Goal: Task Accomplishment & Management: Use online tool/utility

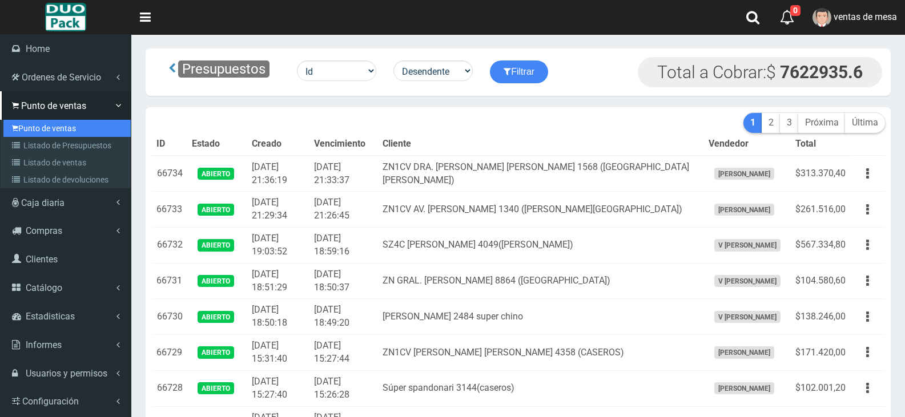
click at [54, 127] on link "Punto de ventas" at bounding box center [66, 128] width 127 height 17
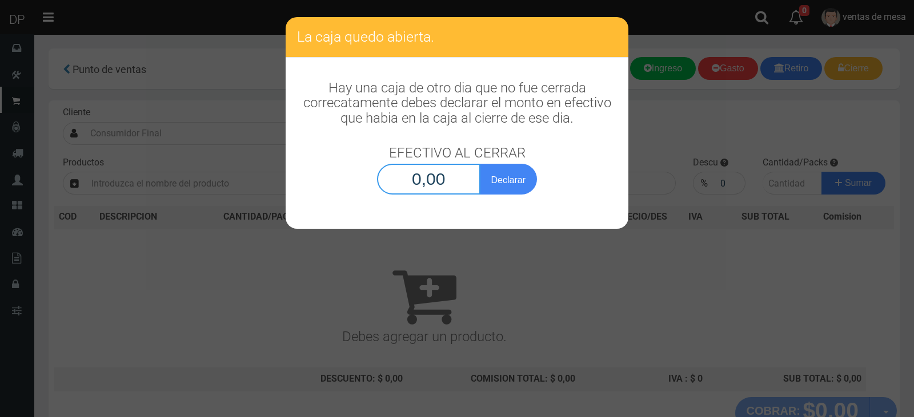
click at [404, 171] on input "0,00" at bounding box center [428, 179] width 103 height 31
type input "1,00"
click at [493, 176] on button "Declarar" at bounding box center [508, 179] width 57 height 31
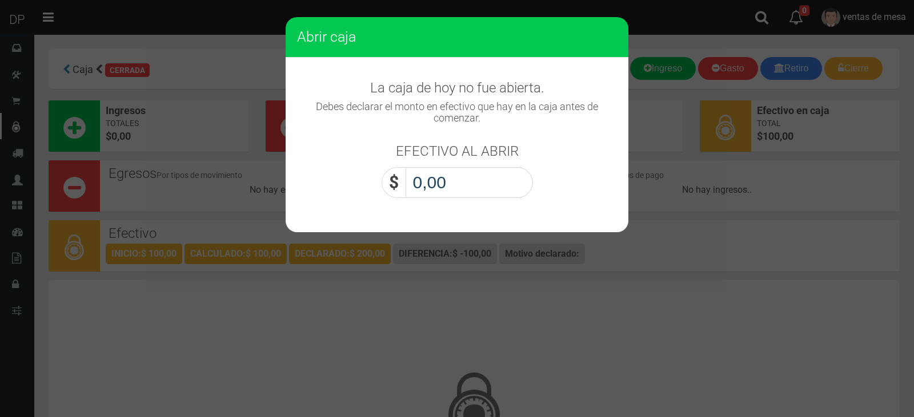
click at [444, 184] on input "0,00" at bounding box center [468, 182] width 127 height 31
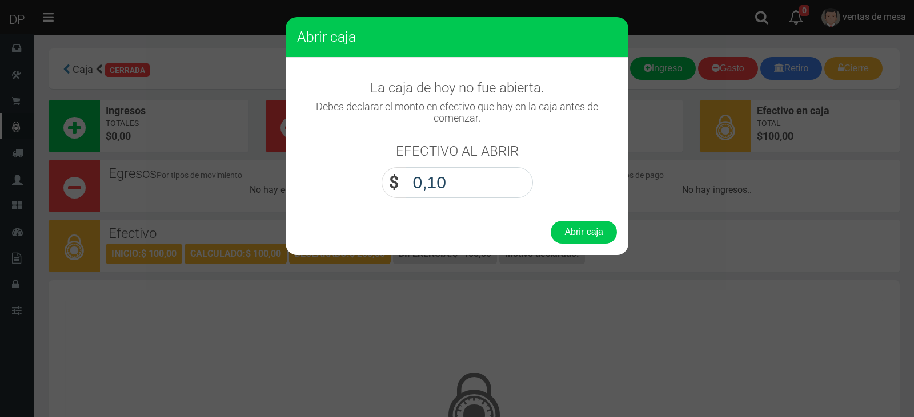
type input "1,00"
click at [590, 231] on button "Abrir caja" at bounding box center [583, 232] width 66 height 23
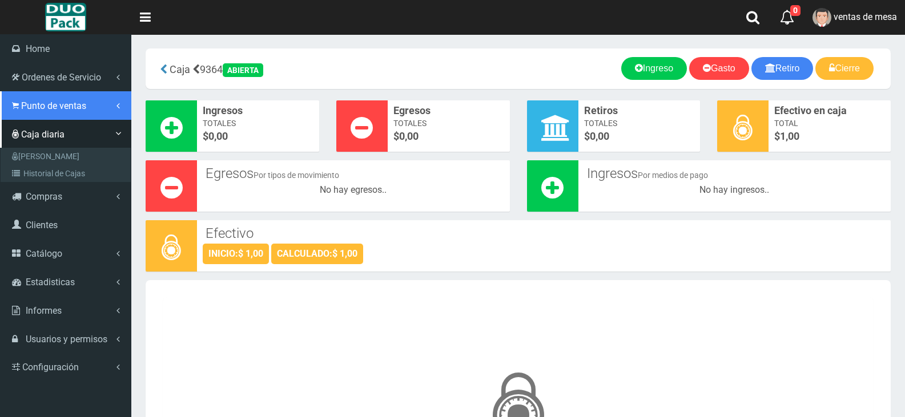
click at [35, 115] on link "Punto de ventas" at bounding box center [65, 105] width 131 height 29
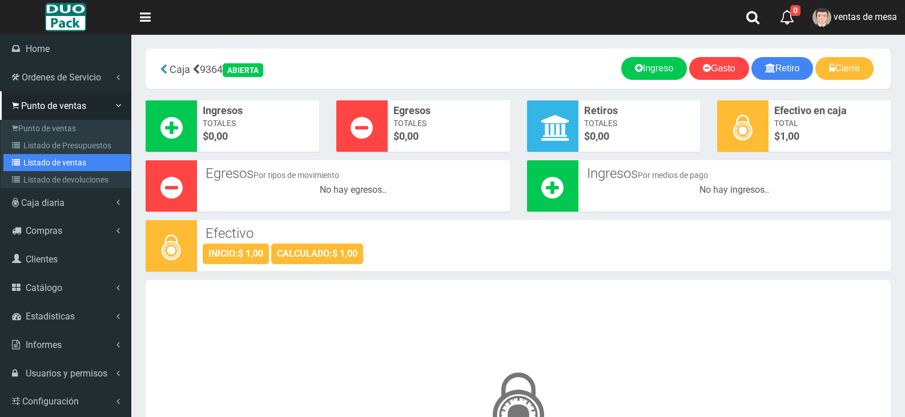
click at [94, 156] on link "Listado de ventas" at bounding box center [66, 162] width 127 height 17
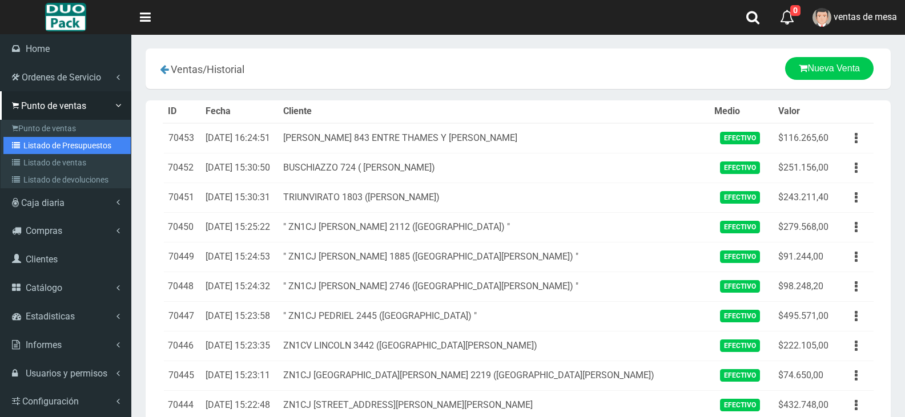
click at [4, 139] on link "Listado de Presupuestos" at bounding box center [66, 145] width 127 height 17
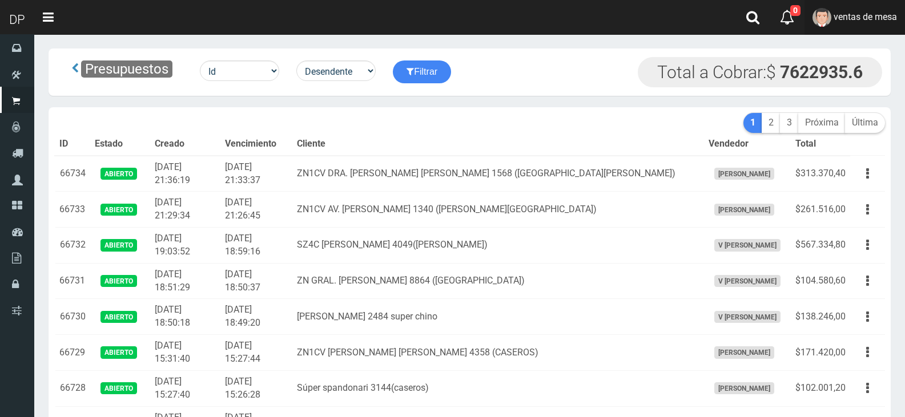
click at [846, 10] on link "ventas de mesa" at bounding box center [855, 17] width 100 height 35
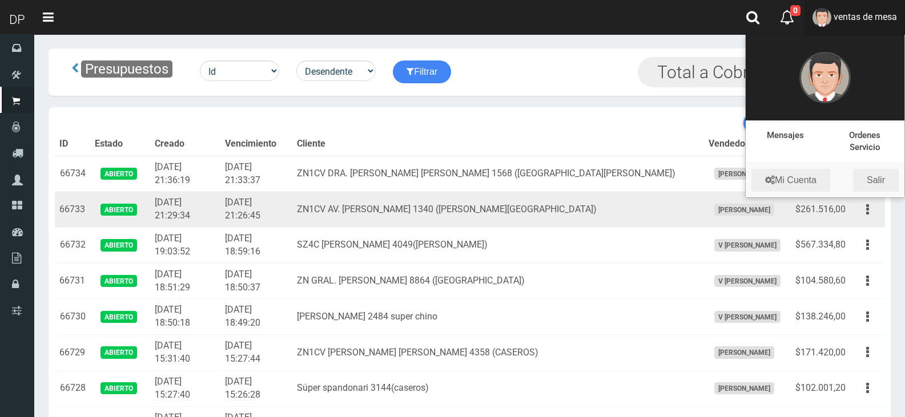
click at [482, 208] on td "ZN1CV AV. RODRIGUEZ PEÑA 1340 (SANTOS LUGARES)" at bounding box center [497, 210] width 411 height 36
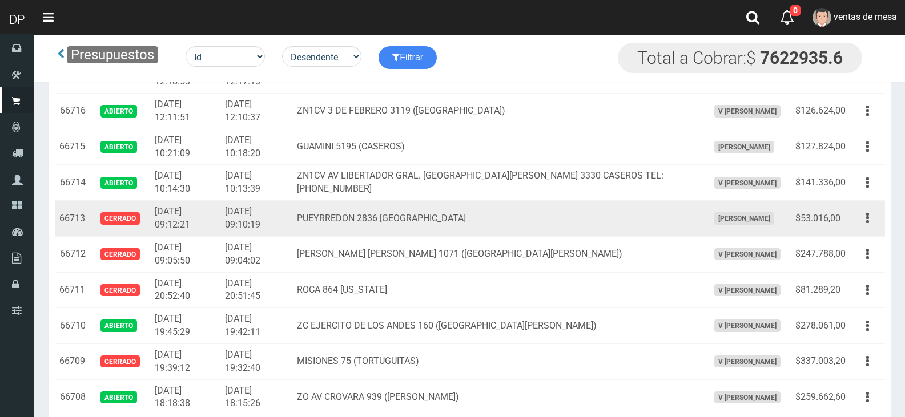
scroll to position [628, 0]
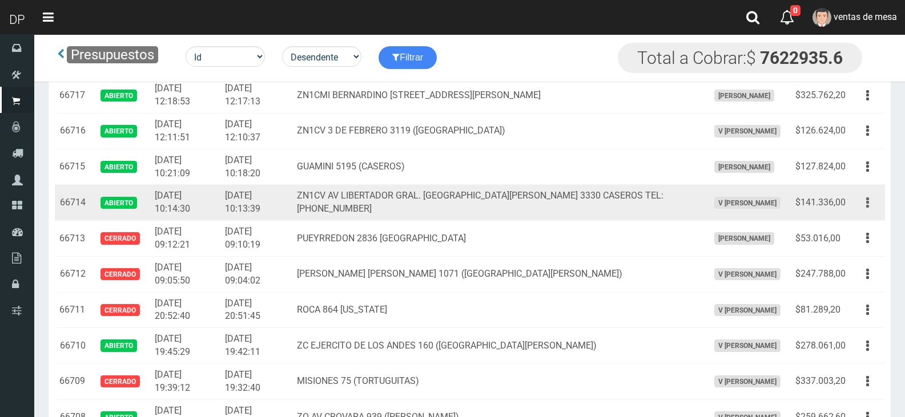
click at [866, 205] on button "button" at bounding box center [868, 203] width 26 height 20
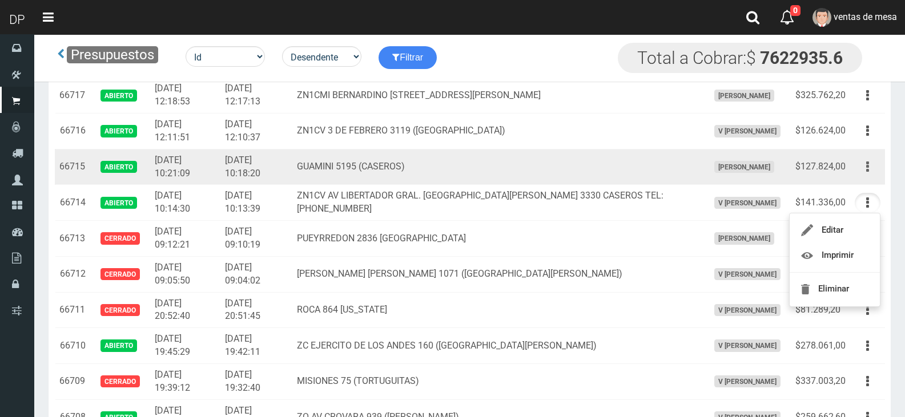
click at [871, 168] on button "button" at bounding box center [868, 167] width 26 height 20
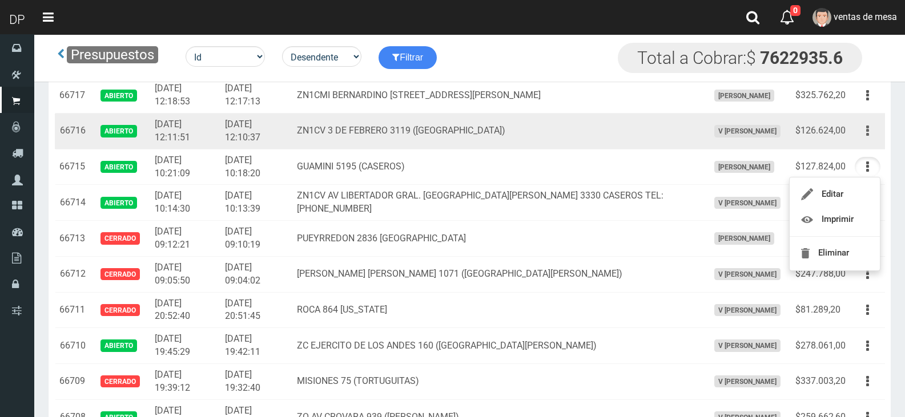
click at [870, 138] on button "button" at bounding box center [868, 131] width 26 height 20
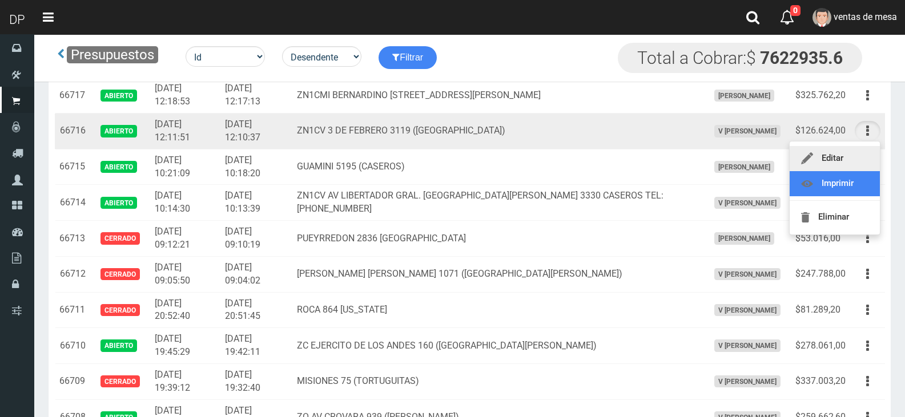
drag, startPoint x: 858, startPoint y: 186, endPoint x: 866, endPoint y: 152, distance: 34.1
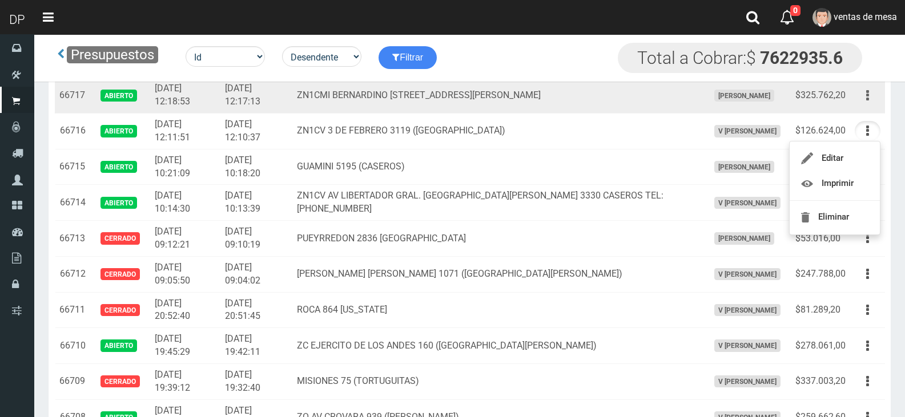
click at [868, 93] on icon "button" at bounding box center [867, 96] width 3 height 20
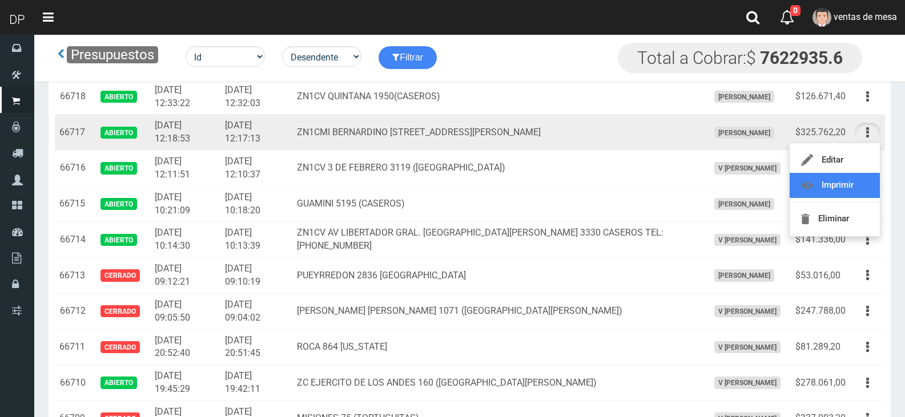
scroll to position [571, 0]
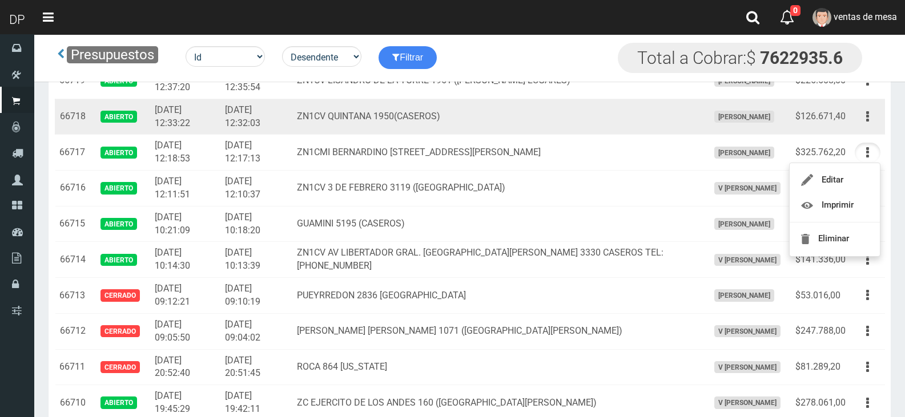
click at [866, 118] on icon "button" at bounding box center [867, 117] width 3 height 20
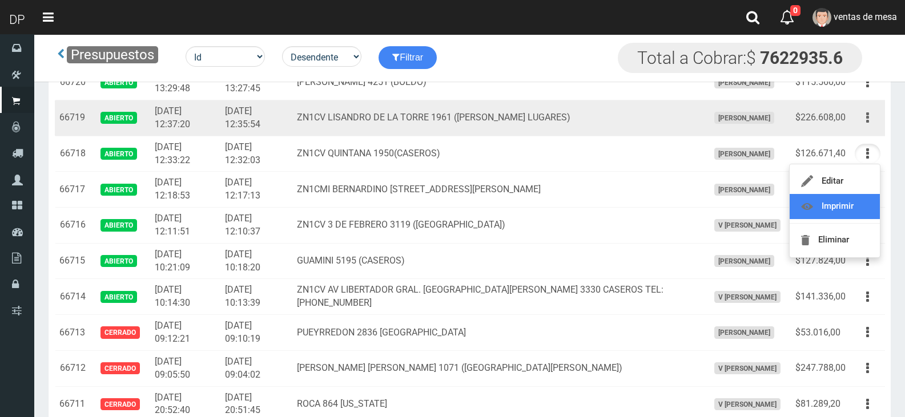
scroll to position [514, 0]
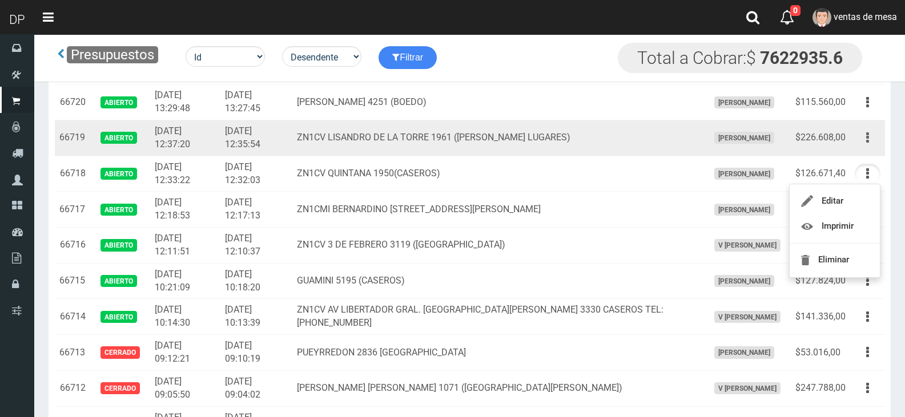
click at [870, 130] on button "button" at bounding box center [868, 138] width 26 height 20
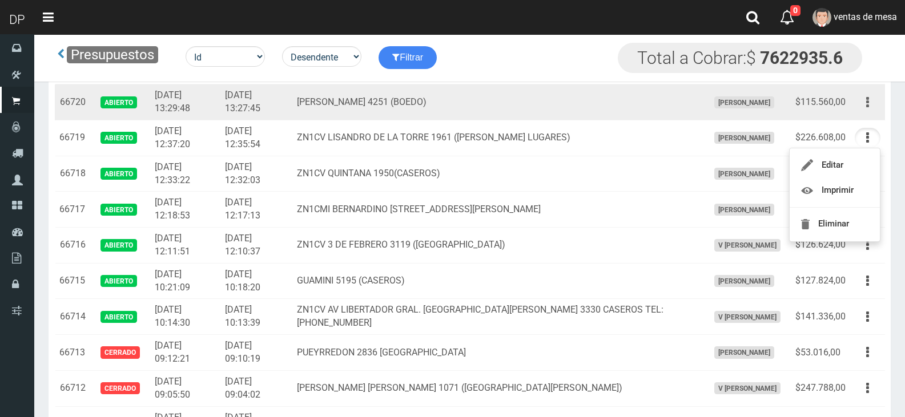
click at [871, 104] on button "button" at bounding box center [868, 103] width 26 height 20
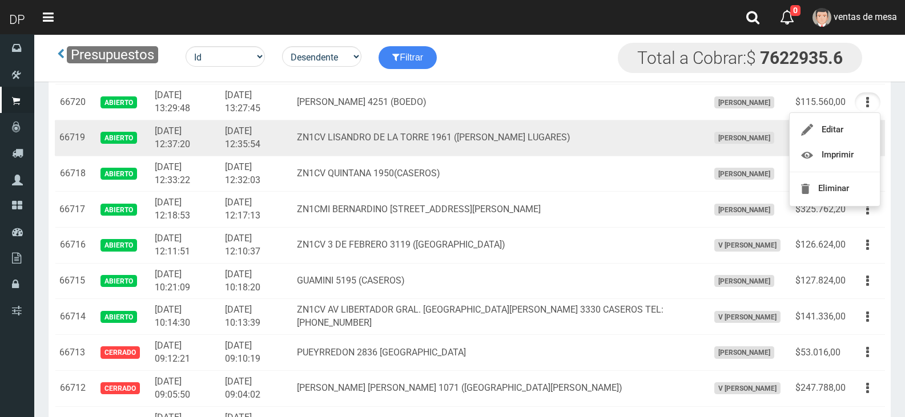
click at [364, 139] on td "ZN1CV LISANDRO DE LA TORRE 1961 (SANTOS LUGARES)" at bounding box center [497, 138] width 411 height 36
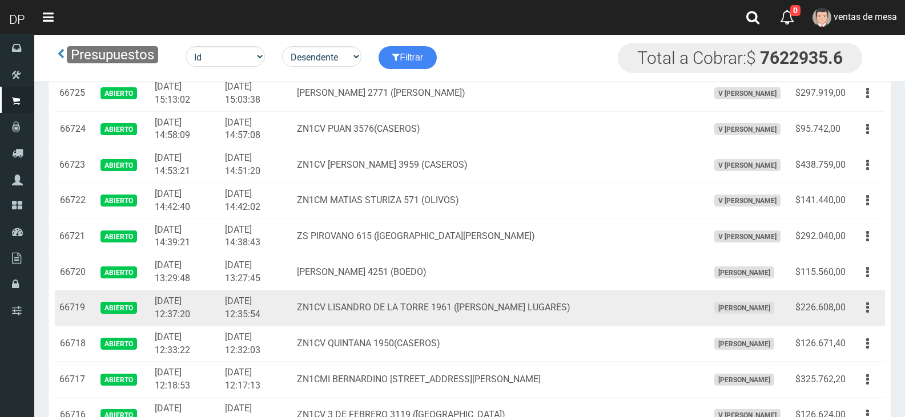
scroll to position [343, 0]
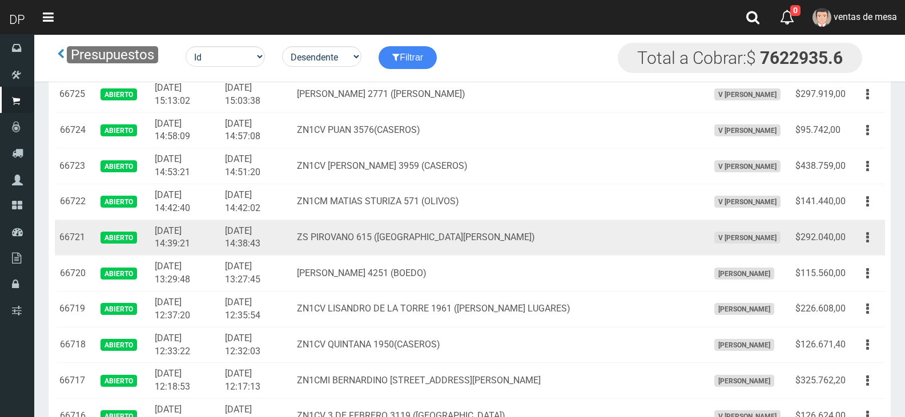
click at [360, 234] on td "ZS PIROVANO 615 (LOMAS DE ZAMORA)" at bounding box center [497, 238] width 411 height 36
click at [864, 237] on button "button" at bounding box center [868, 238] width 26 height 20
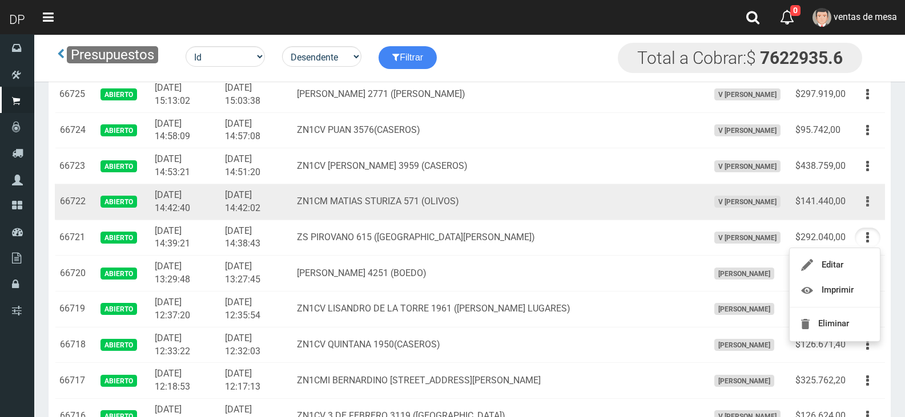
click at [869, 210] on button "button" at bounding box center [868, 202] width 26 height 20
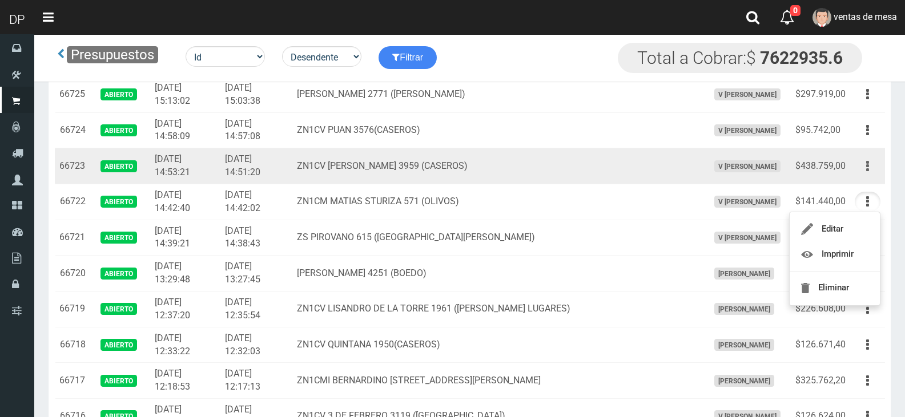
click at [866, 168] on button "button" at bounding box center [868, 166] width 26 height 20
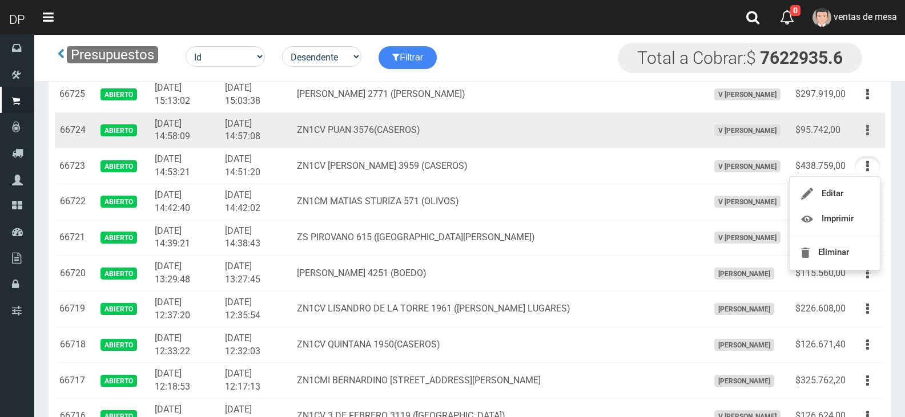
click at [871, 129] on button "button" at bounding box center [868, 130] width 26 height 20
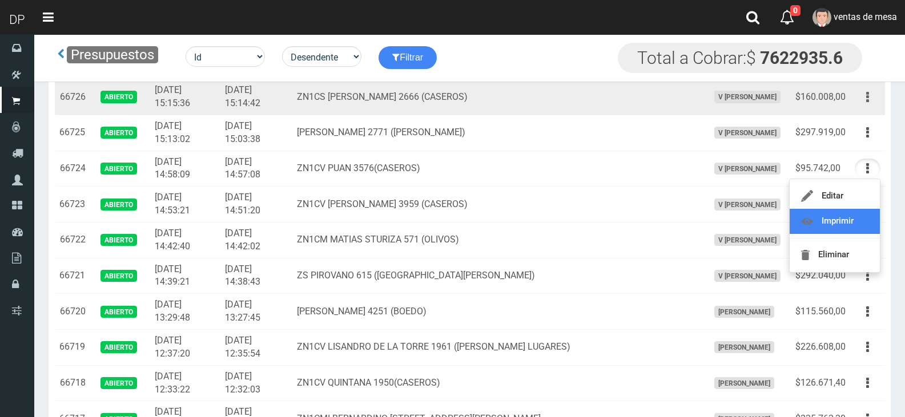
scroll to position [285, 0]
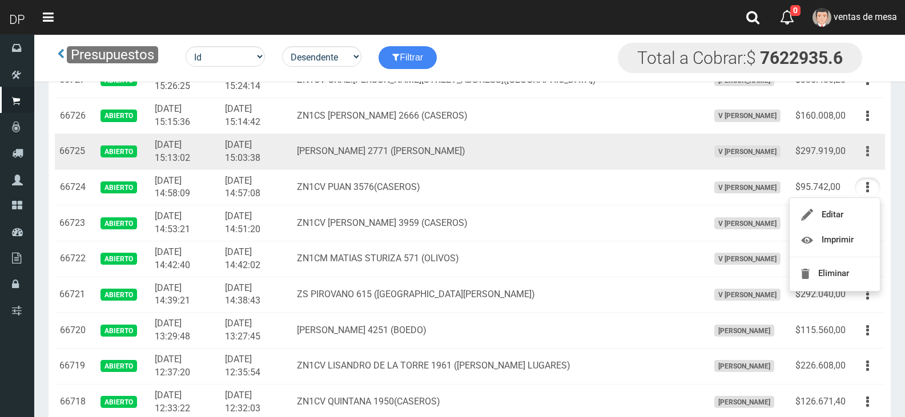
click at [870, 158] on button "button" at bounding box center [868, 152] width 26 height 20
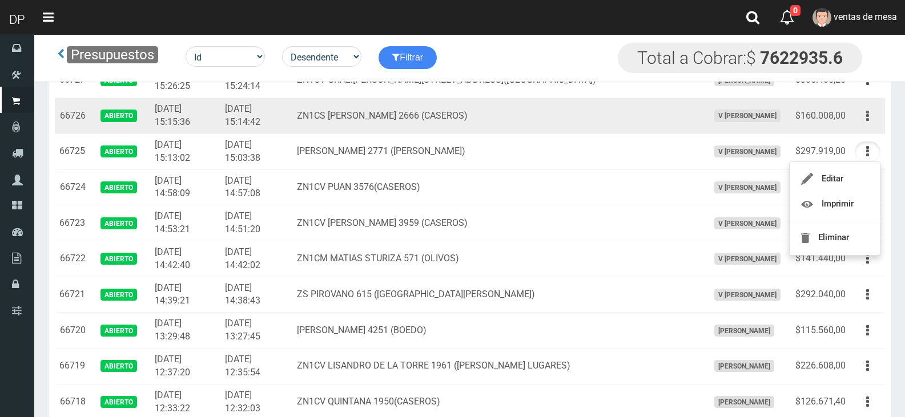
click at [871, 118] on button "button" at bounding box center [868, 116] width 26 height 20
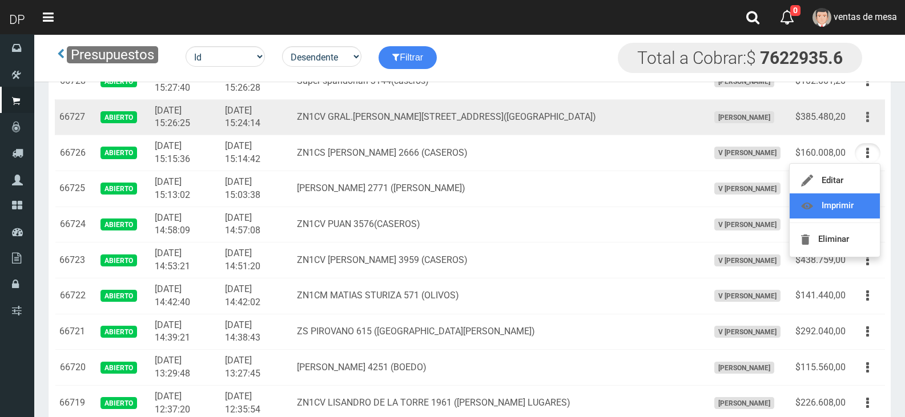
scroll to position [228, 0]
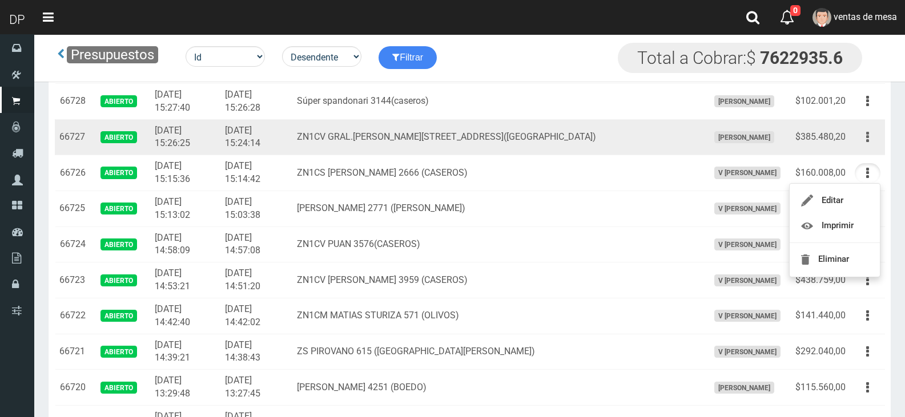
click at [865, 127] on button "button" at bounding box center [868, 137] width 26 height 20
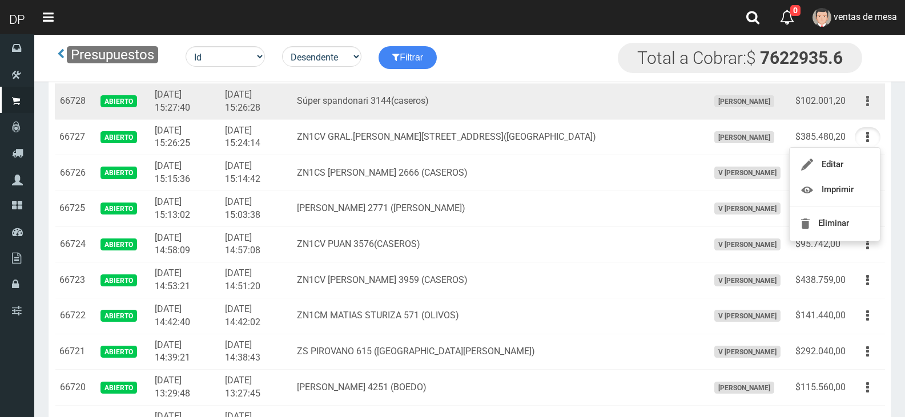
click at [874, 101] on button "button" at bounding box center [868, 101] width 26 height 20
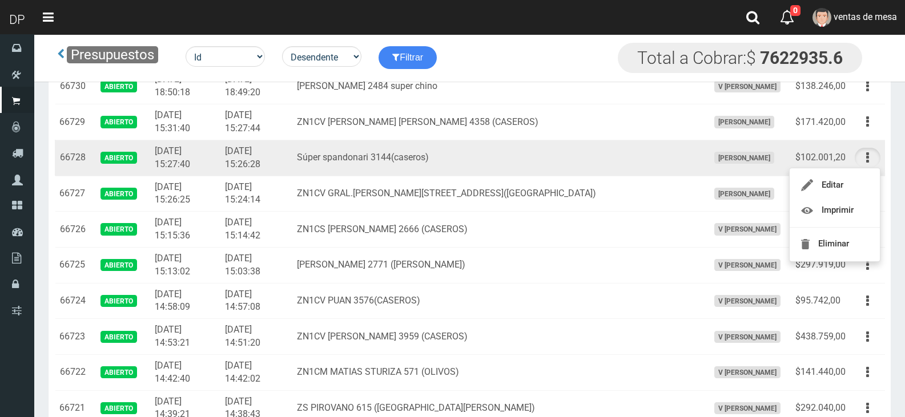
scroll to position [171, 0]
click at [343, 154] on td "Súper spandonari 3144(caseros)" at bounding box center [497, 158] width 411 height 36
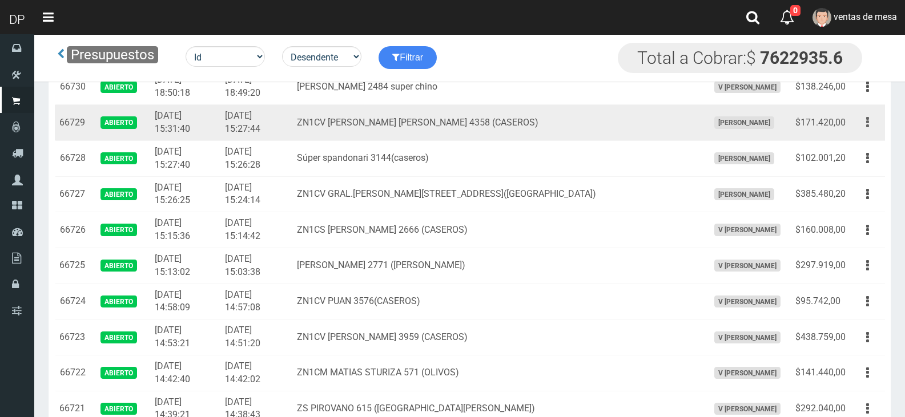
drag, startPoint x: 867, startPoint y: 119, endPoint x: 864, endPoint y: 131, distance: 11.6
click at [867, 121] on icon "button" at bounding box center [867, 122] width 3 height 20
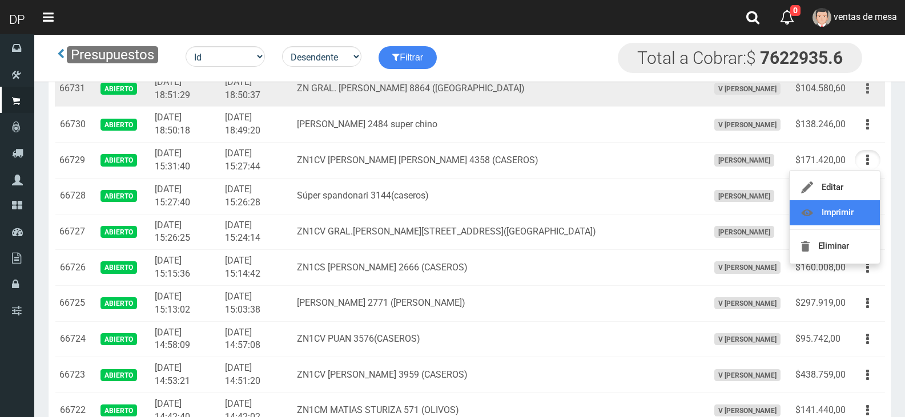
scroll to position [57, 0]
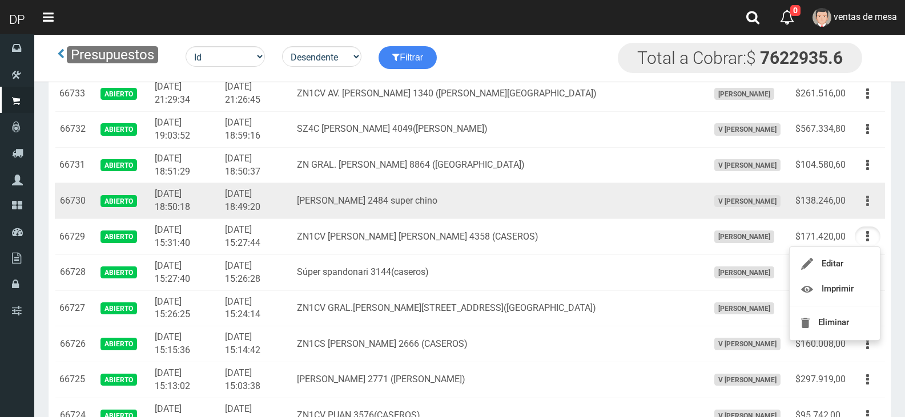
click at [872, 205] on button "button" at bounding box center [868, 201] width 26 height 20
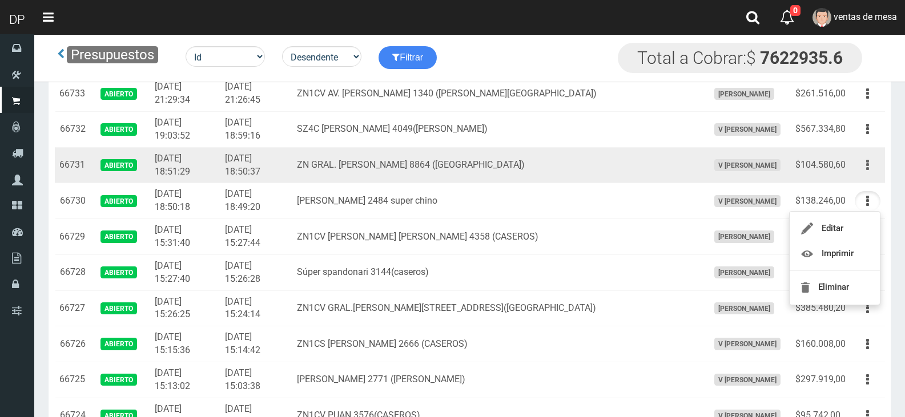
click at [863, 159] on button "button" at bounding box center [868, 165] width 26 height 20
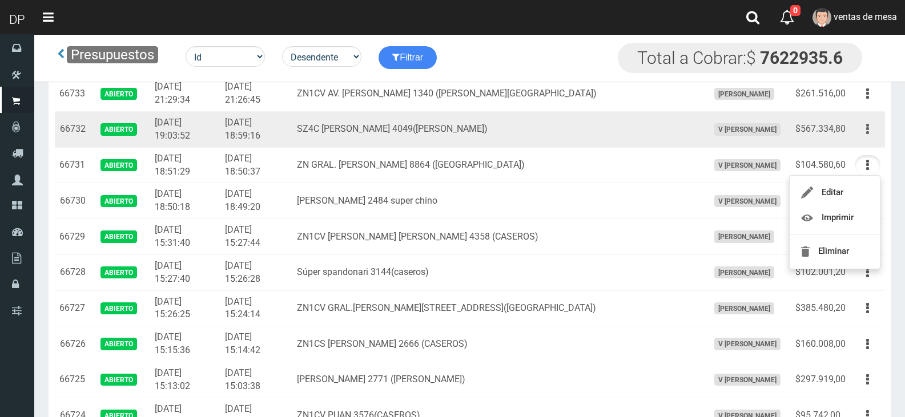
click at [859, 127] on button "button" at bounding box center [868, 129] width 26 height 20
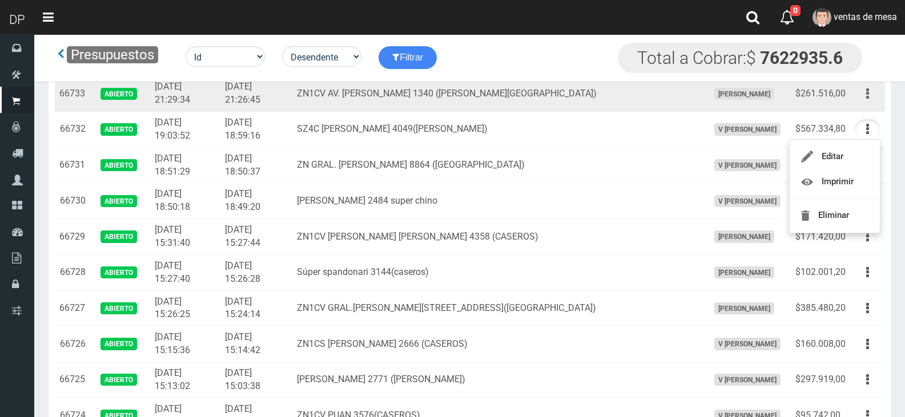
click at [864, 94] on button "button" at bounding box center [868, 94] width 26 height 20
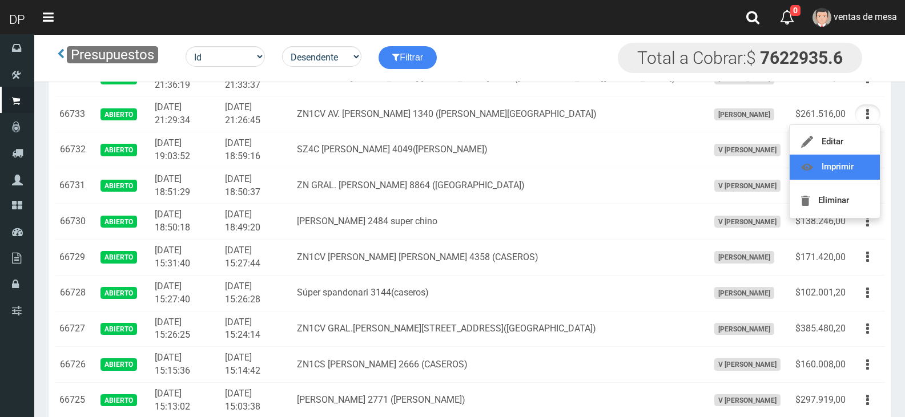
scroll to position [0, 0]
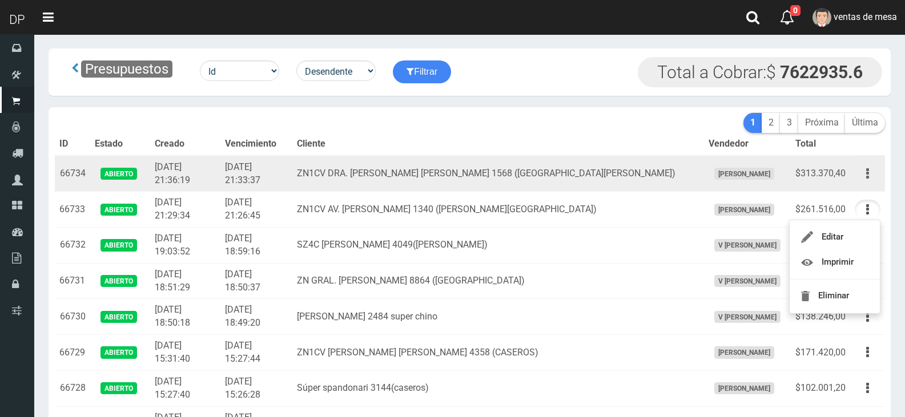
click at [869, 169] on button "button" at bounding box center [868, 174] width 26 height 20
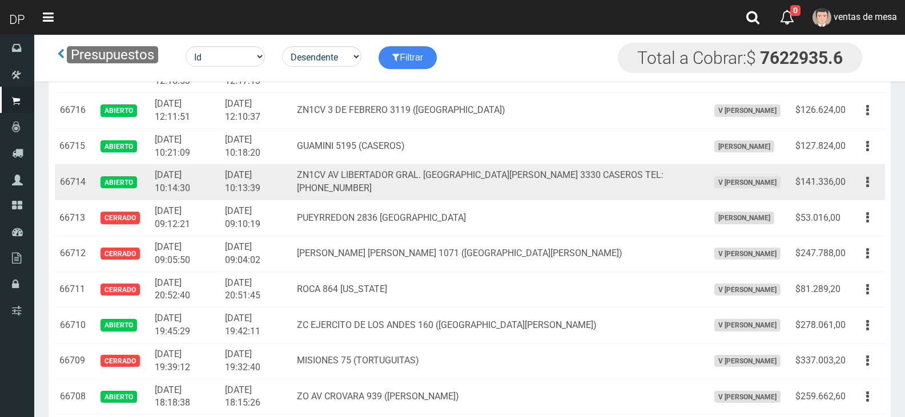
scroll to position [628, 0]
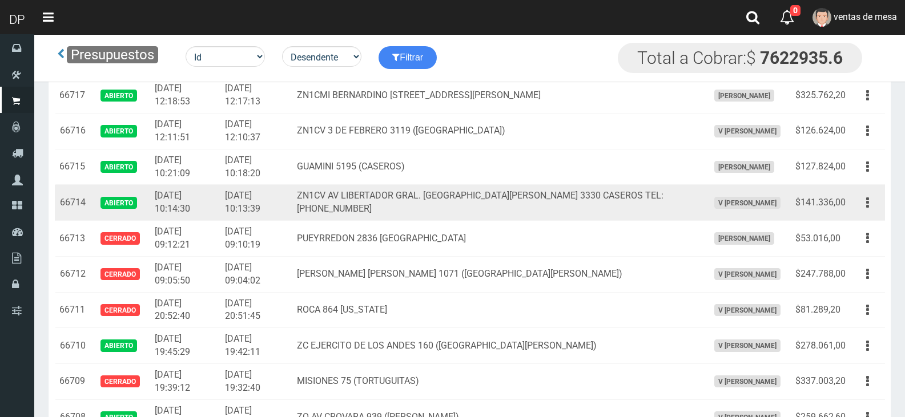
click at [266, 199] on td "[DATE] 10:13:39" at bounding box center [256, 203] width 72 height 36
click at [864, 199] on button "button" at bounding box center [868, 203] width 26 height 20
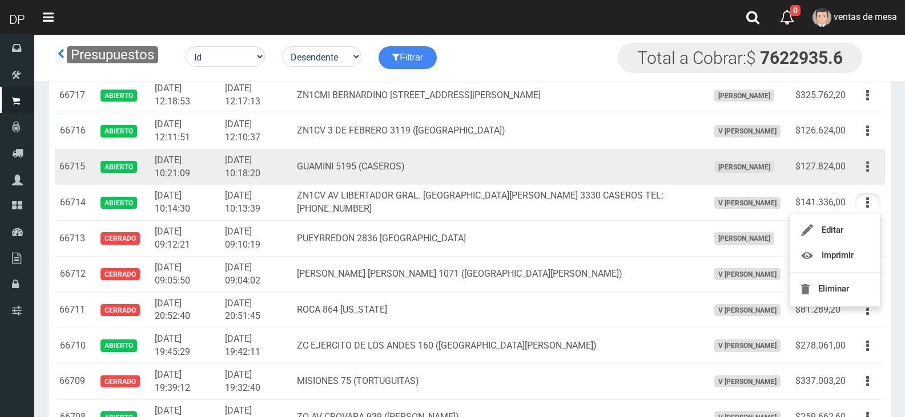
click at [865, 168] on button "button" at bounding box center [868, 167] width 26 height 20
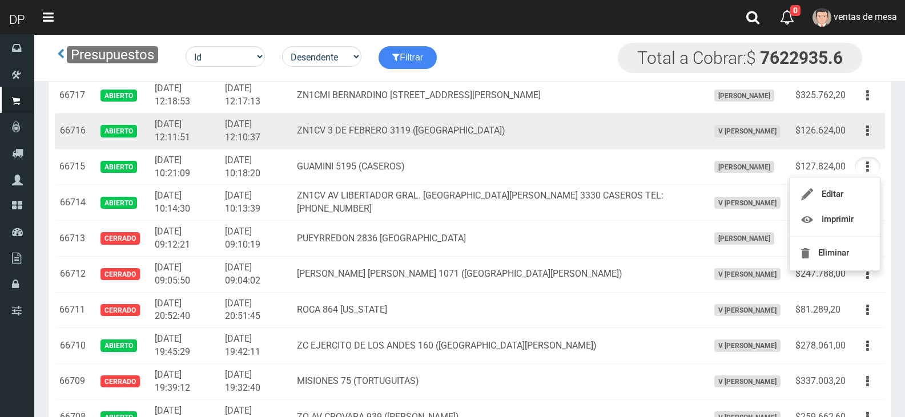
click at [292, 144] on td "[DATE] 12:10:37" at bounding box center [256, 132] width 72 height 36
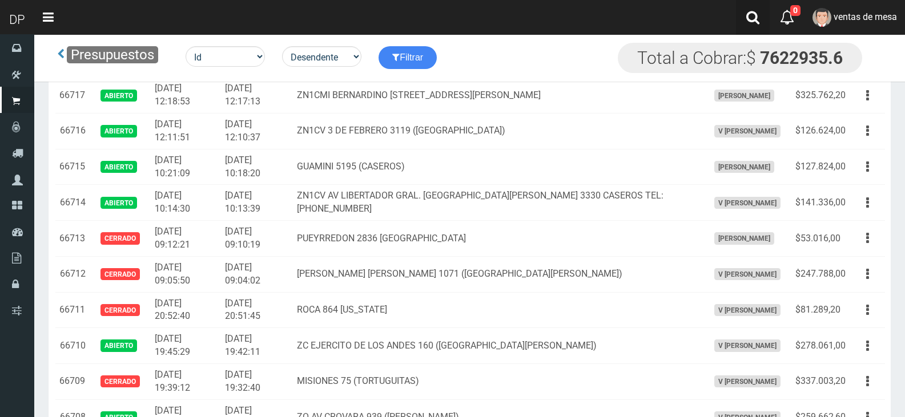
click at [763, 11] on link at bounding box center [753, 17] width 34 height 35
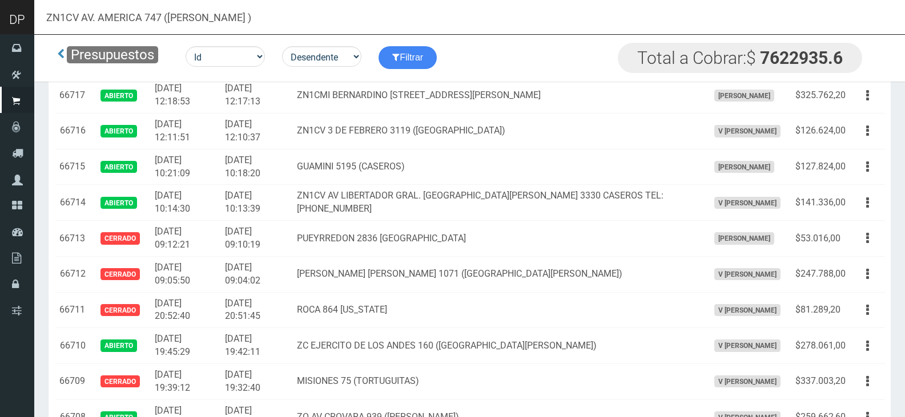
type input "ZN1CV AV. AMERICA 747 (SAENZ PEÑA )"
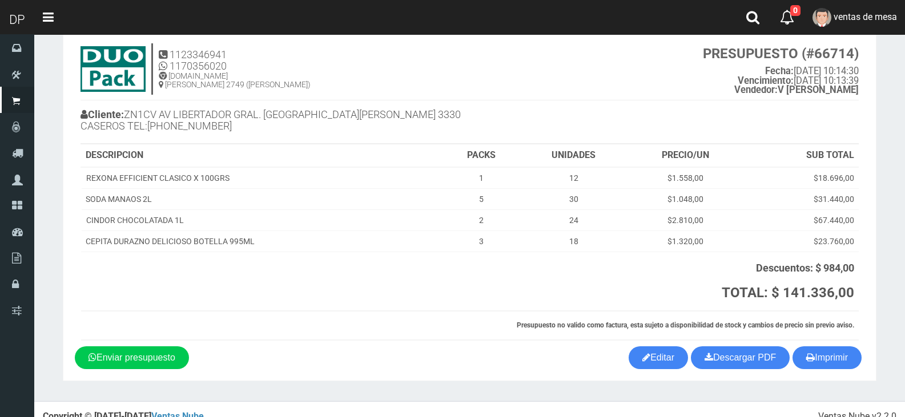
scroll to position [43, 0]
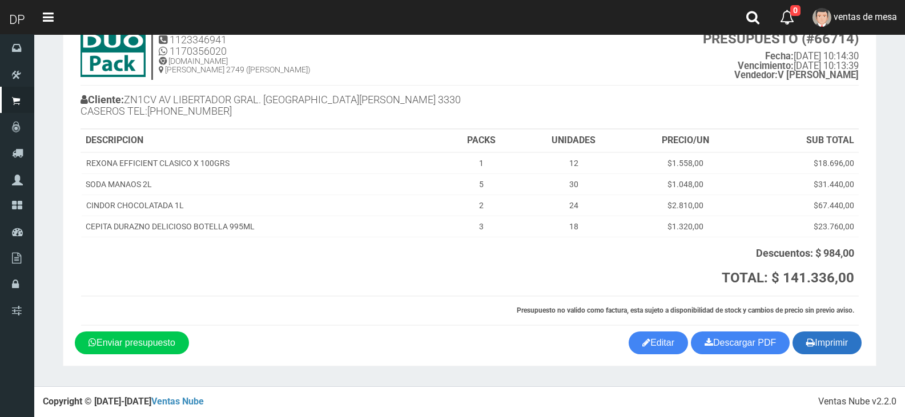
click at [821, 340] on button "Imprimir" at bounding box center [827, 343] width 69 height 23
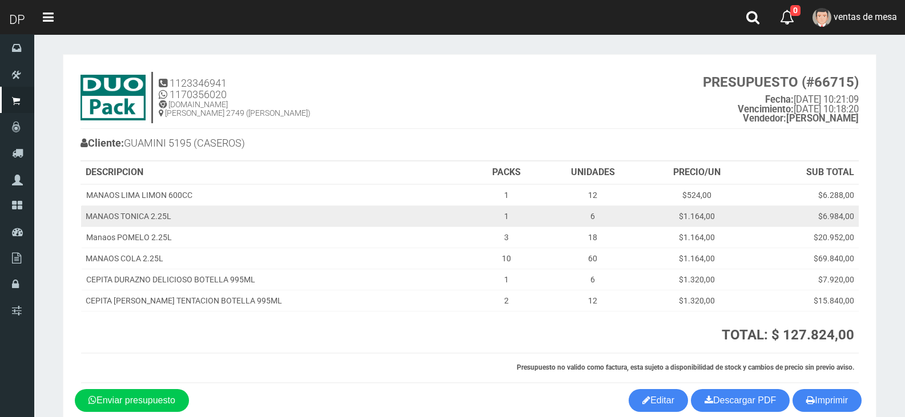
scroll to position [57, 0]
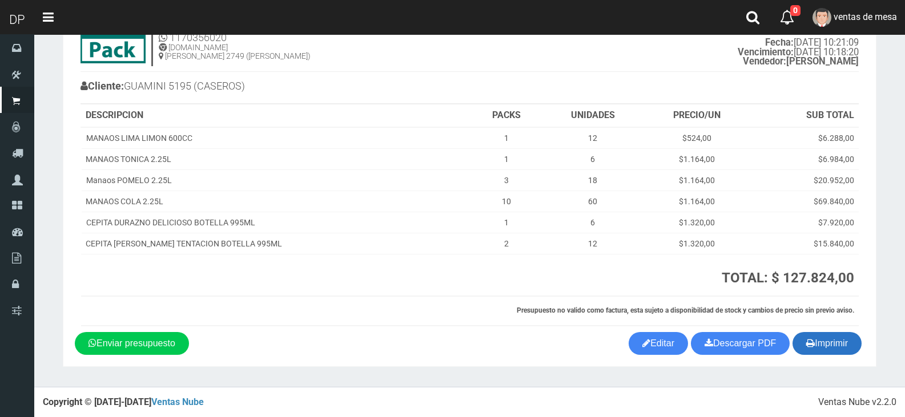
click at [832, 352] on button "Imprimir" at bounding box center [827, 343] width 69 height 23
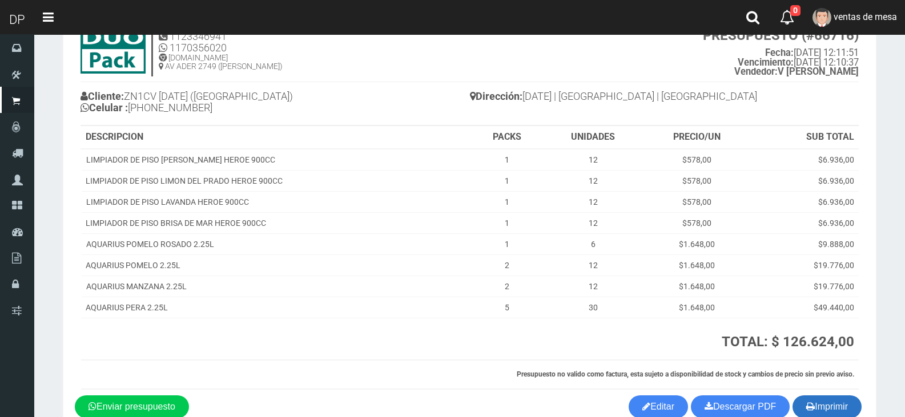
scroll to position [111, 0]
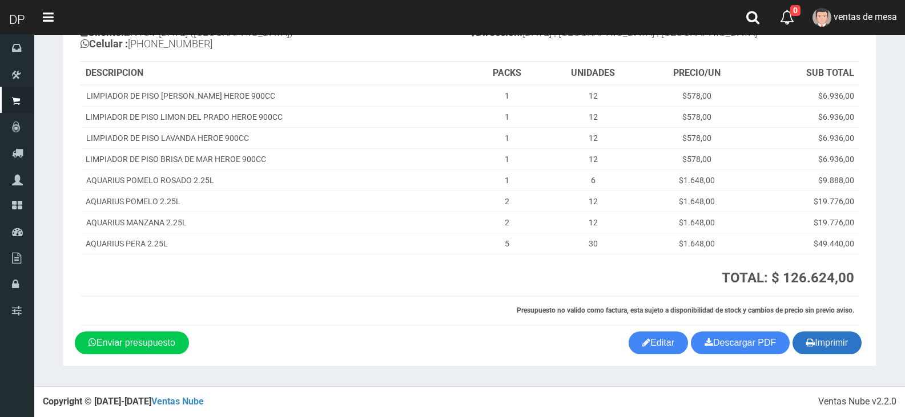
click at [842, 349] on button "Imprimir" at bounding box center [827, 343] width 69 height 23
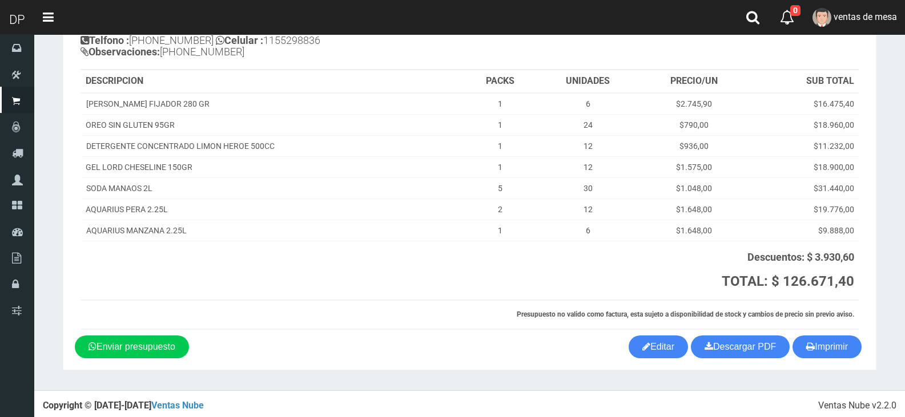
scroll to position [118, 0]
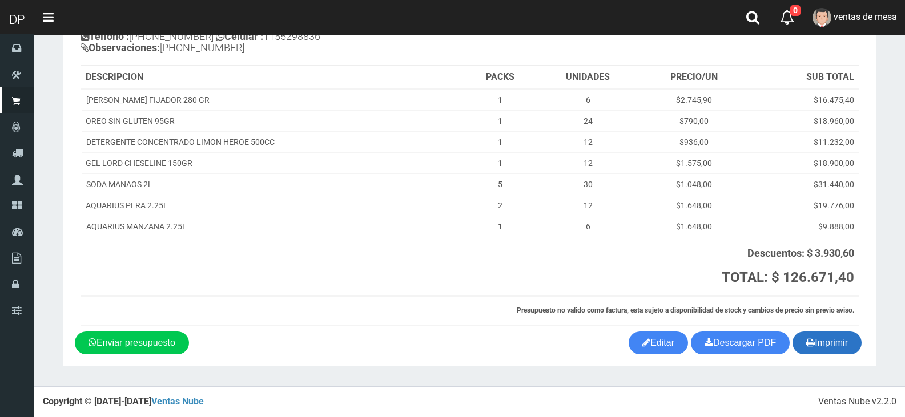
click at [813, 336] on button "Imprimir" at bounding box center [827, 343] width 69 height 23
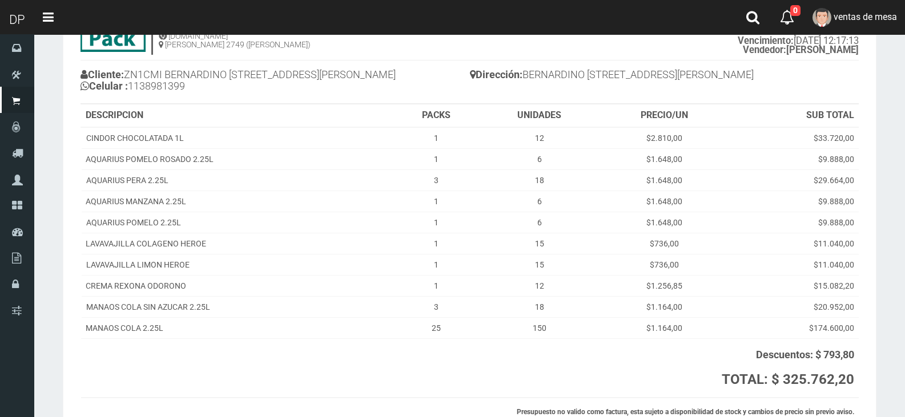
scroll to position [170, 0]
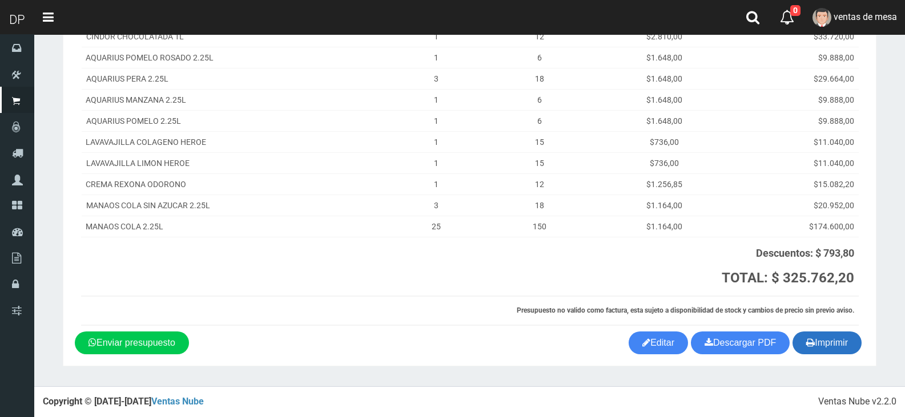
drag, startPoint x: 804, startPoint y: 339, endPoint x: 797, endPoint y: 336, distance: 8.0
click at [806, 339] on icon "button" at bounding box center [810, 343] width 9 height 16
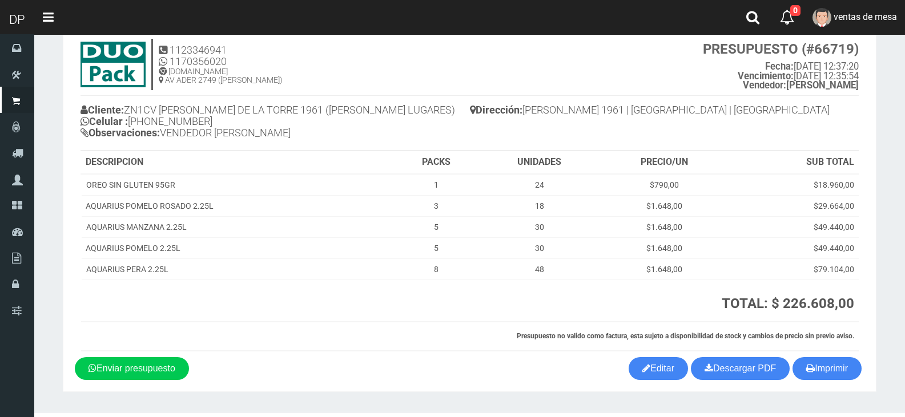
scroll to position [59, 0]
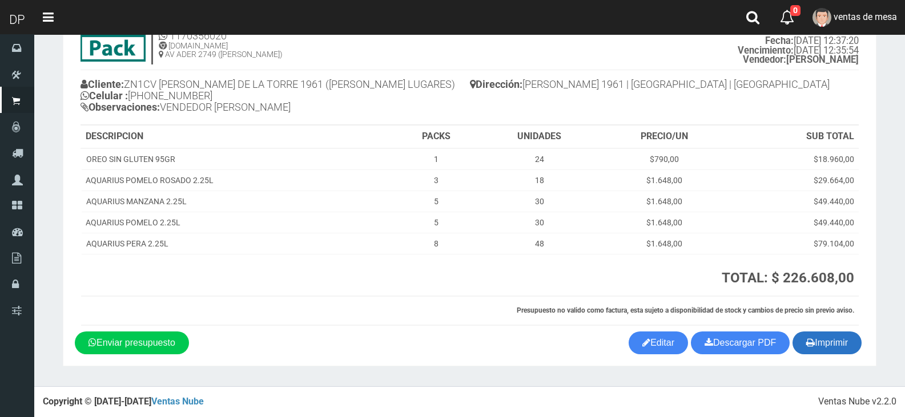
click at [839, 344] on button "Imprimir" at bounding box center [827, 343] width 69 height 23
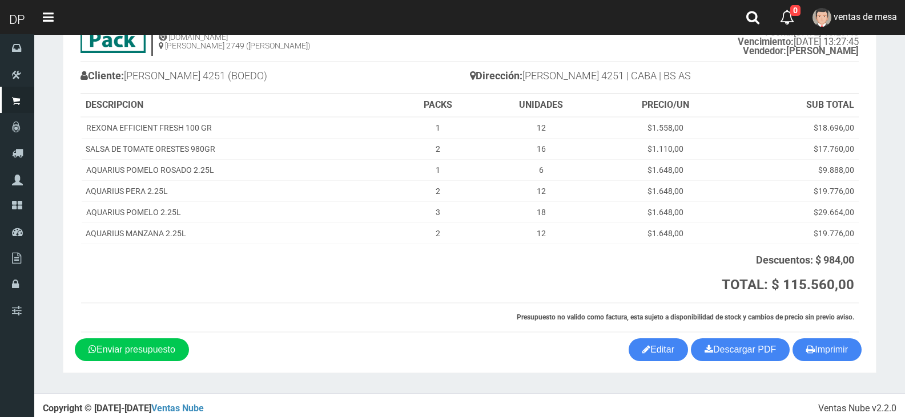
scroll to position [74, 0]
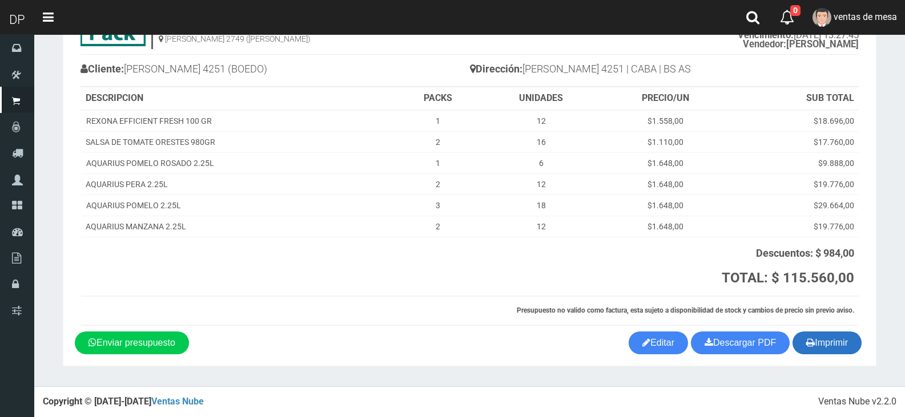
click at [819, 341] on button "Imprimir" at bounding box center [827, 343] width 69 height 23
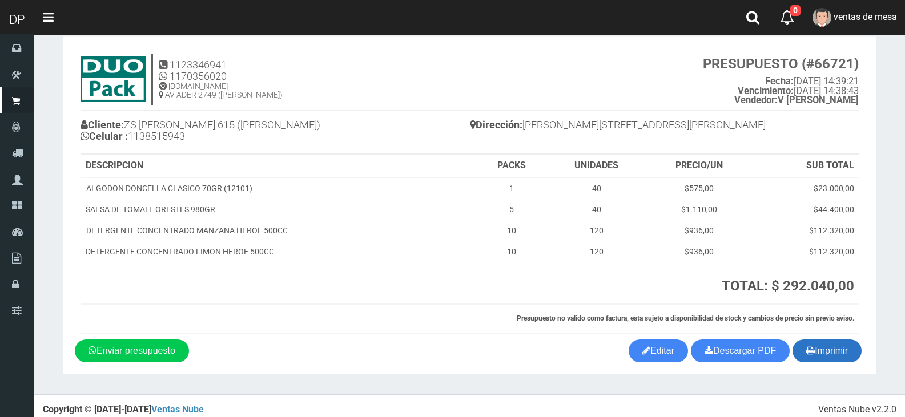
scroll to position [26, 0]
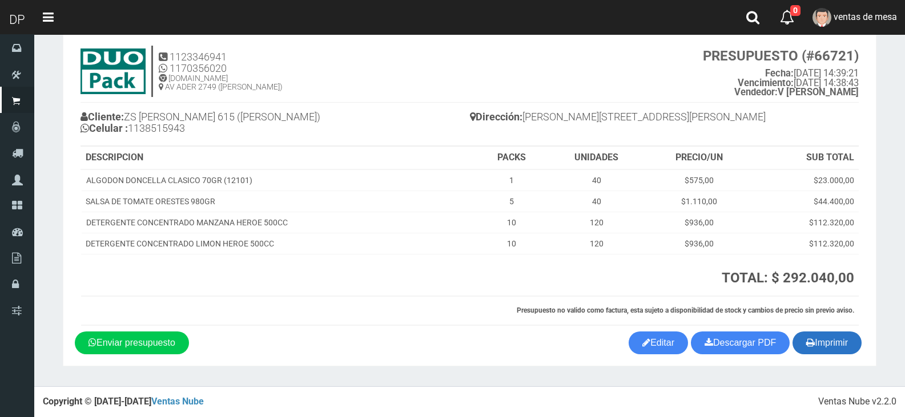
click at [846, 352] on button "Imprimir" at bounding box center [827, 343] width 69 height 23
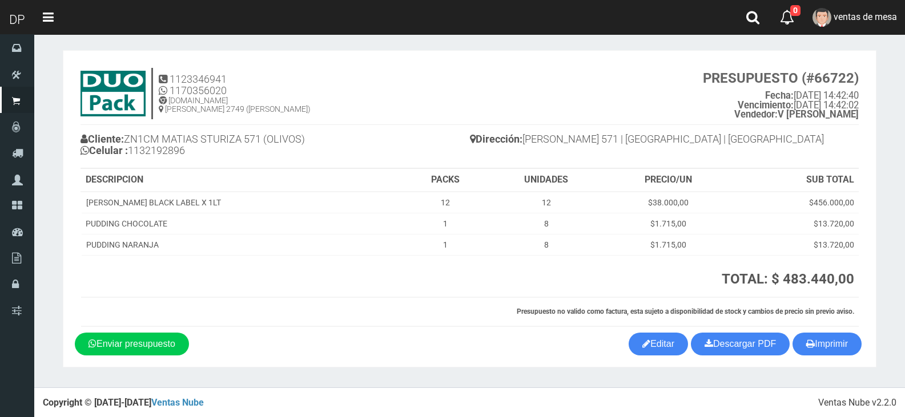
scroll to position [5, 0]
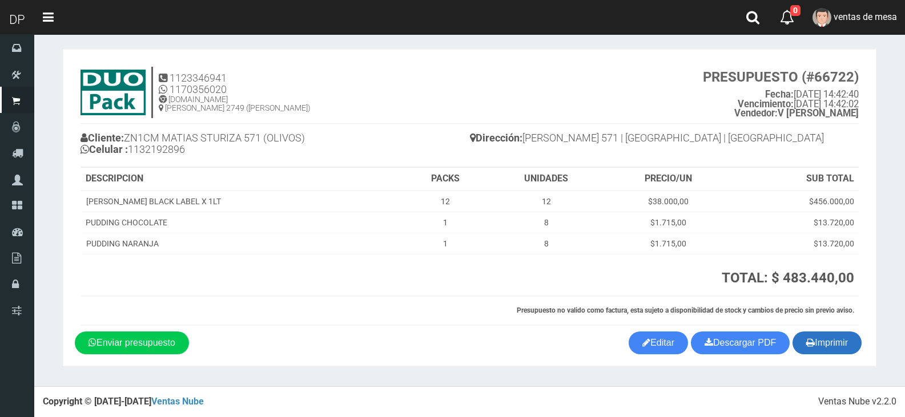
click at [818, 342] on button "Imprimir" at bounding box center [827, 343] width 69 height 23
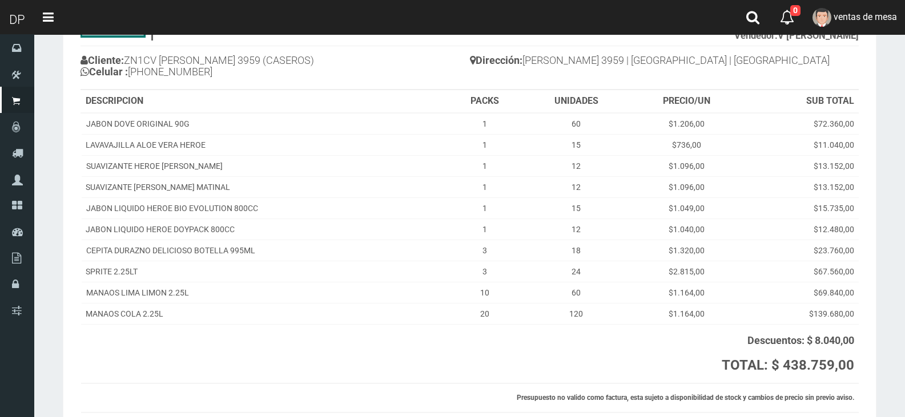
scroll to position [170, 0]
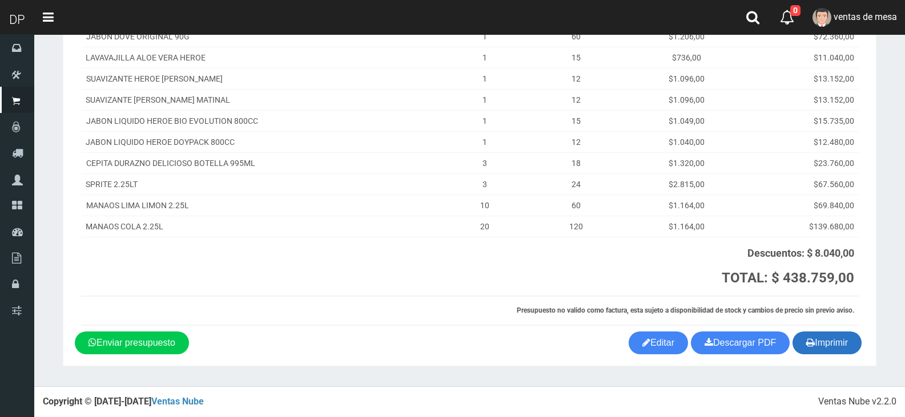
click at [822, 347] on button "Imprimir" at bounding box center [827, 343] width 69 height 23
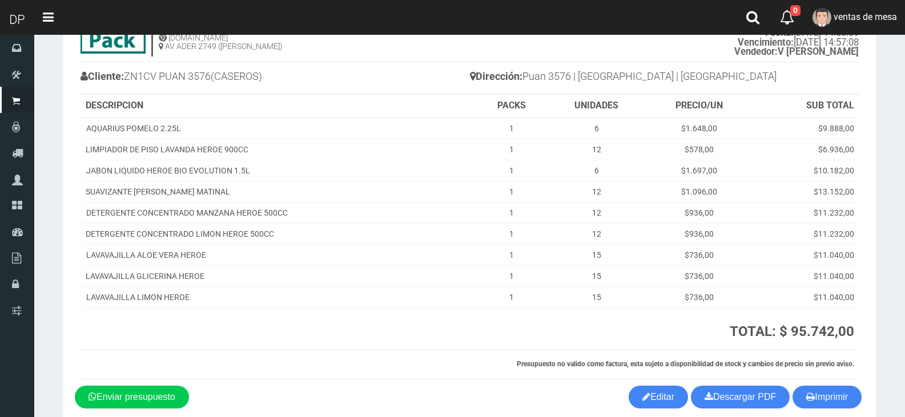
scroll to position [120, 0]
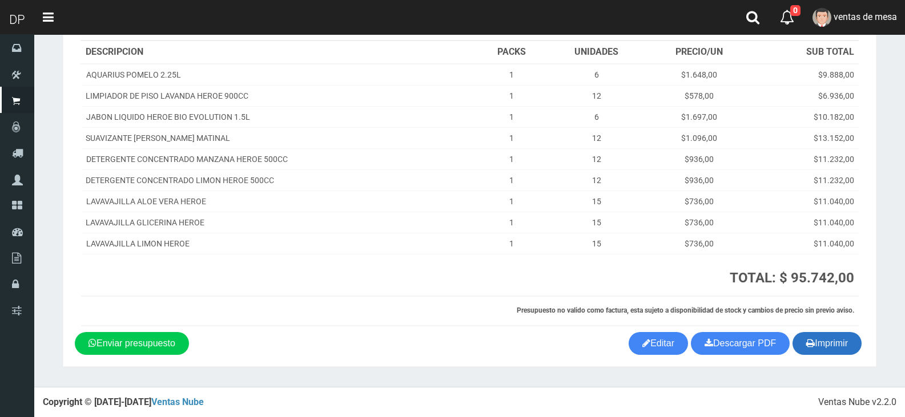
click at [846, 341] on button "Imprimir" at bounding box center [827, 343] width 69 height 23
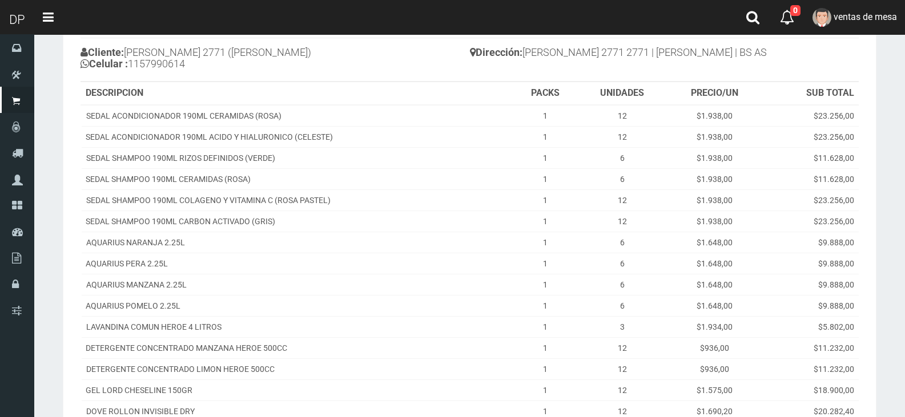
scroll to position [343, 0]
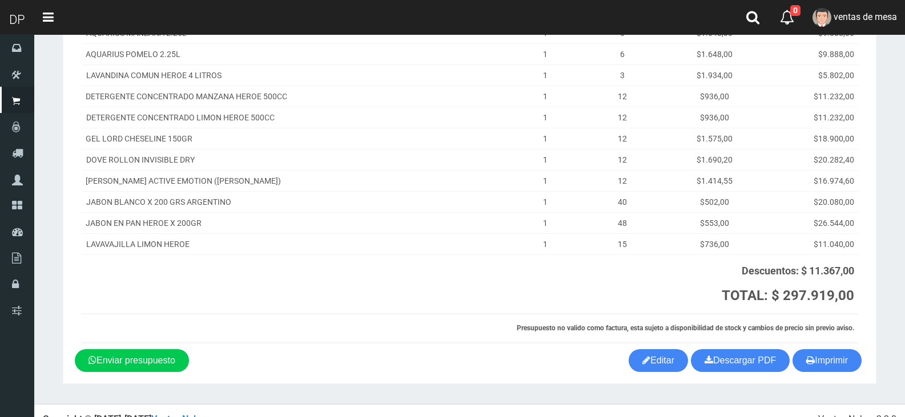
click at [837, 343] on th "Presupuesto no valido como factura, esta sujeto a disponibilidad de stock y cam…" at bounding box center [470, 328] width 778 height 29
click at [835, 356] on button "Imprimir" at bounding box center [827, 360] width 69 height 23
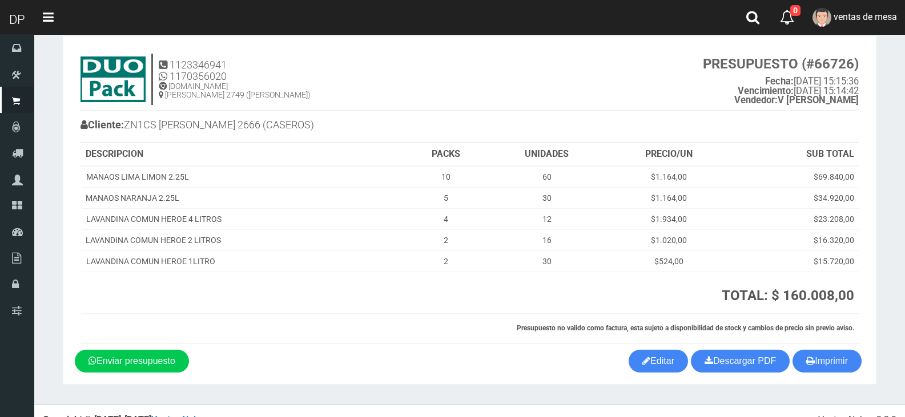
scroll to position [36, 0]
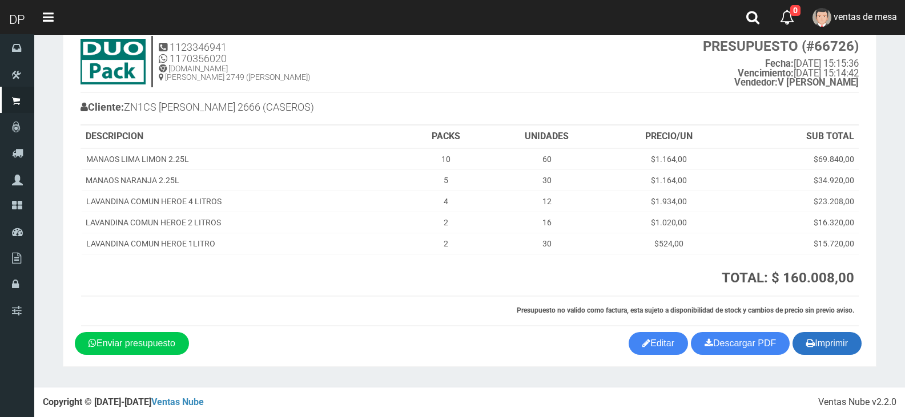
click at [836, 342] on button "Imprimir" at bounding box center [827, 343] width 69 height 23
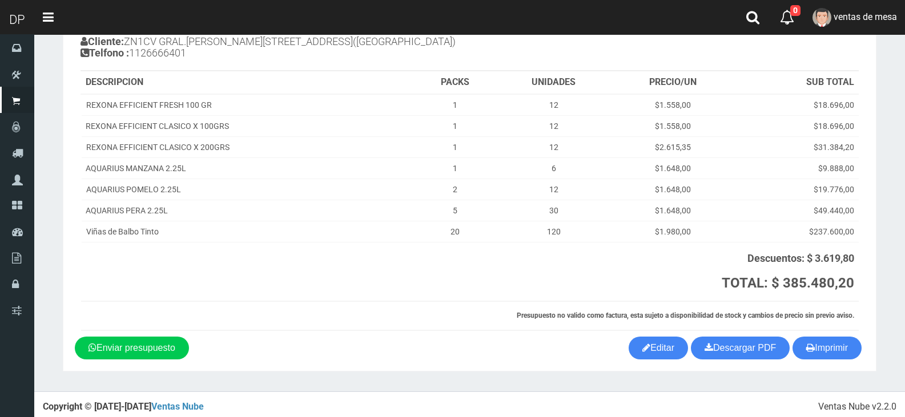
scroll to position [107, 0]
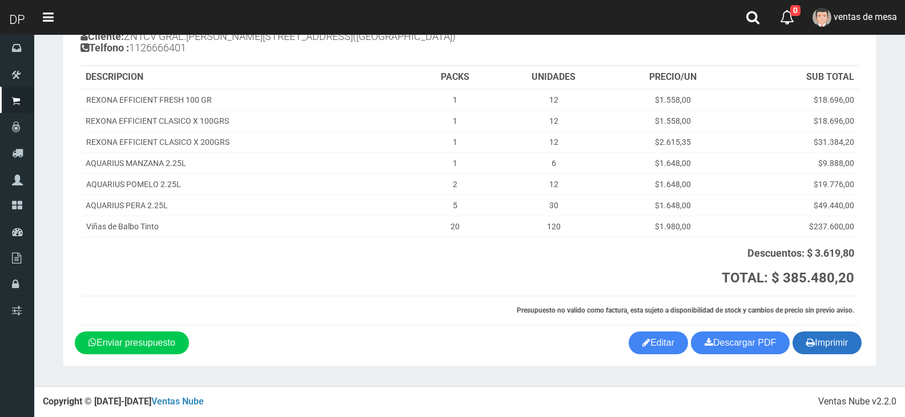
click at [822, 345] on button "Imprimir" at bounding box center [827, 343] width 69 height 23
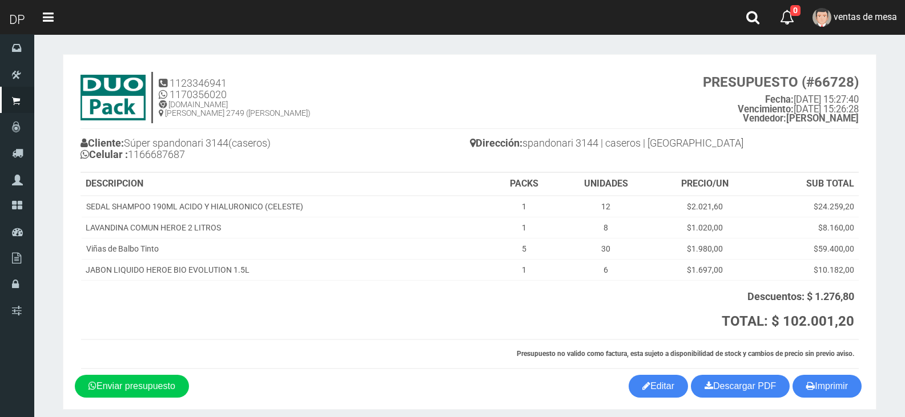
scroll to position [43, 0]
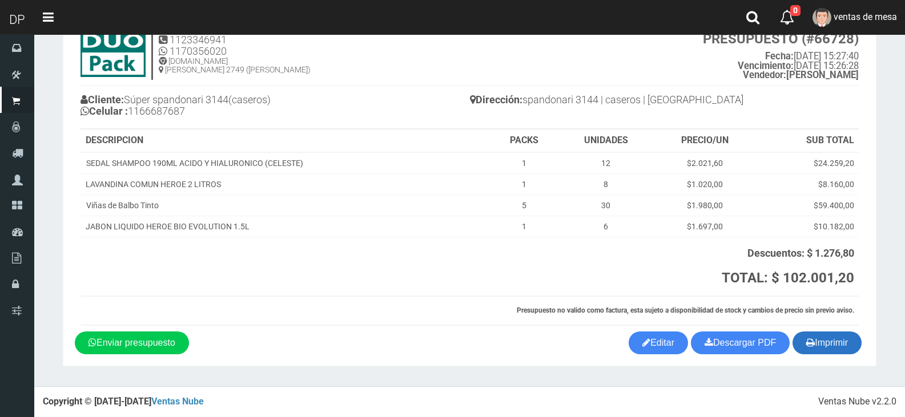
click at [830, 340] on button "Imprimir" at bounding box center [827, 343] width 69 height 23
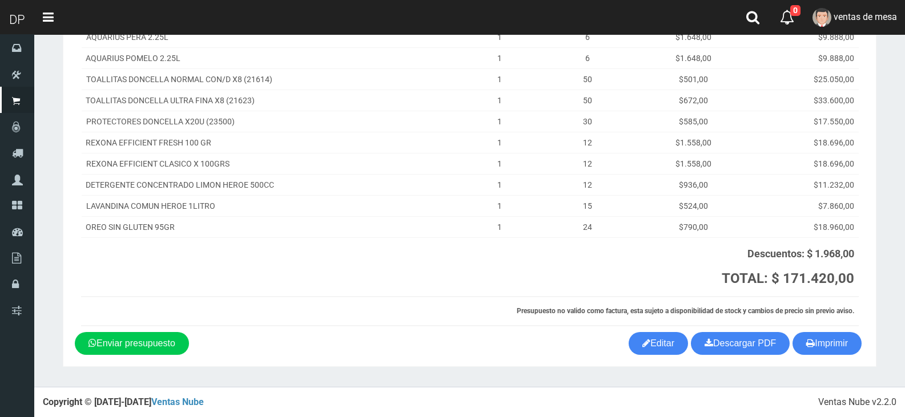
scroll to position [170, 0]
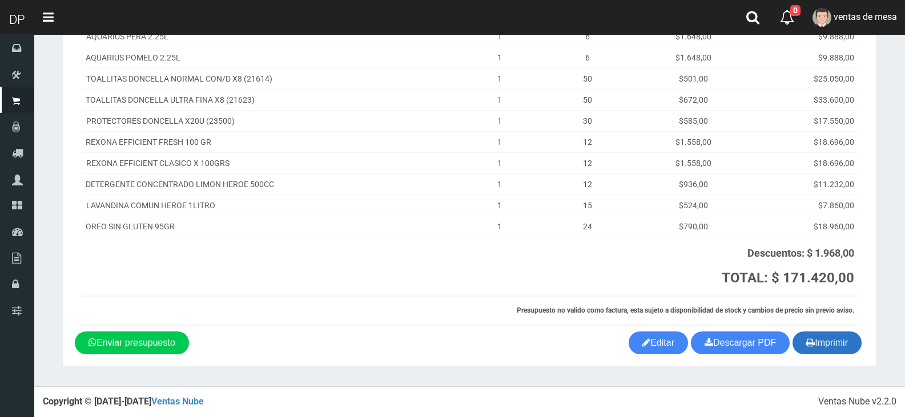
click at [827, 333] on button "Imprimir" at bounding box center [827, 343] width 69 height 23
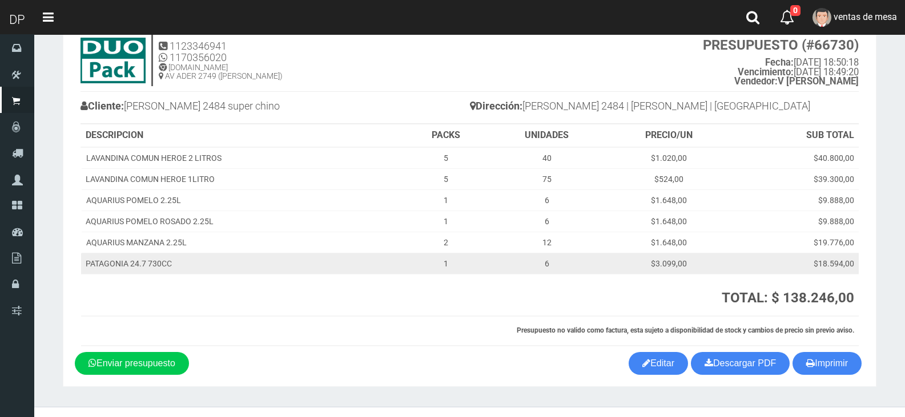
scroll to position [57, 0]
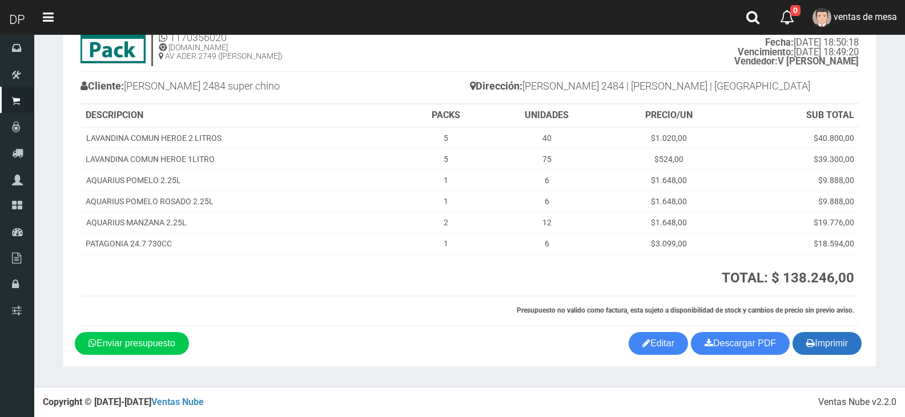
click at [837, 337] on button "Imprimir" at bounding box center [827, 343] width 69 height 23
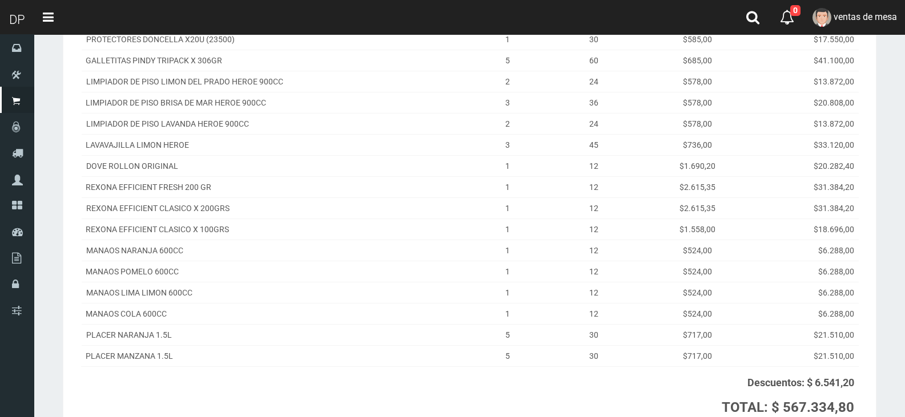
scroll to position [466, 0]
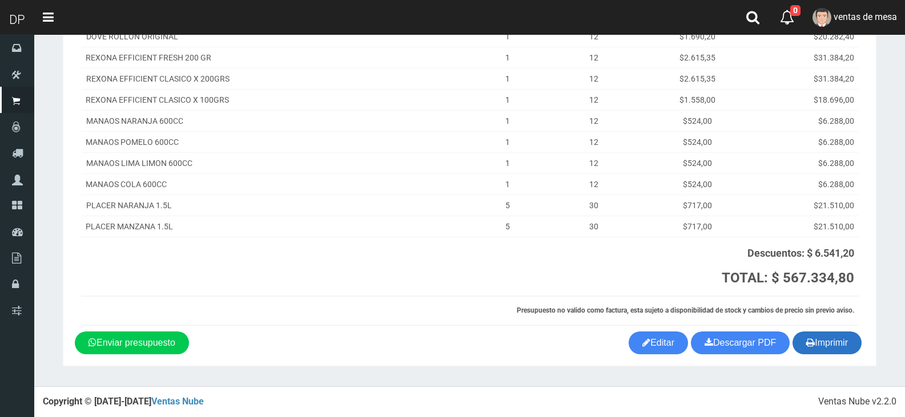
click at [818, 334] on button "Imprimir" at bounding box center [827, 343] width 69 height 23
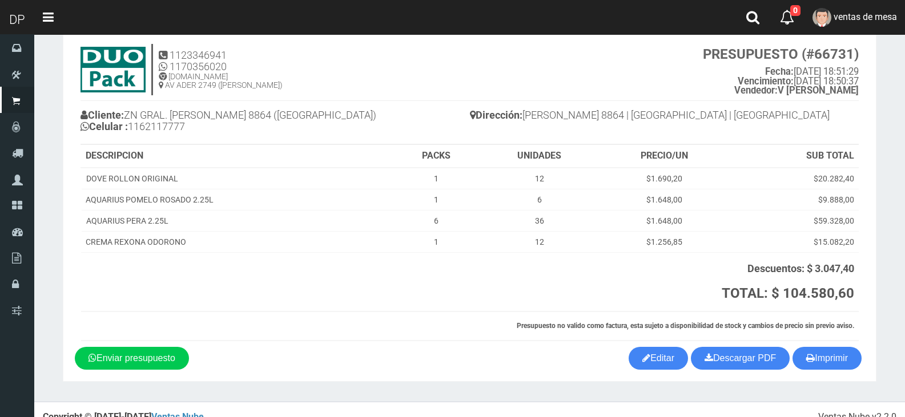
scroll to position [43, 0]
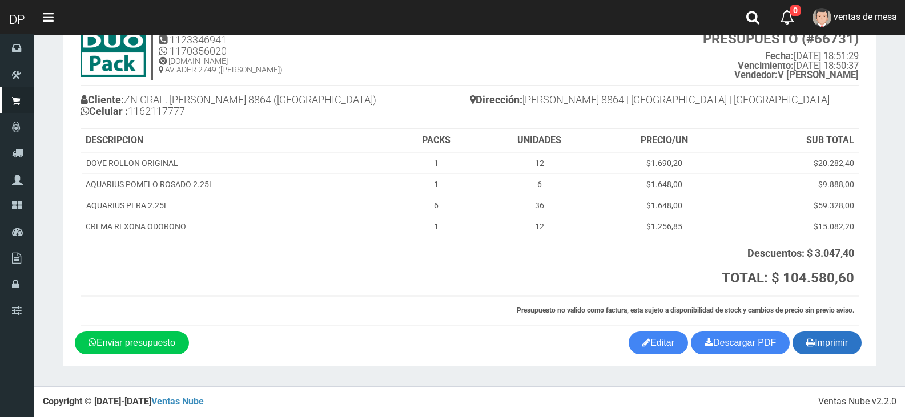
click at [808, 353] on button "Imprimir" at bounding box center [827, 343] width 69 height 23
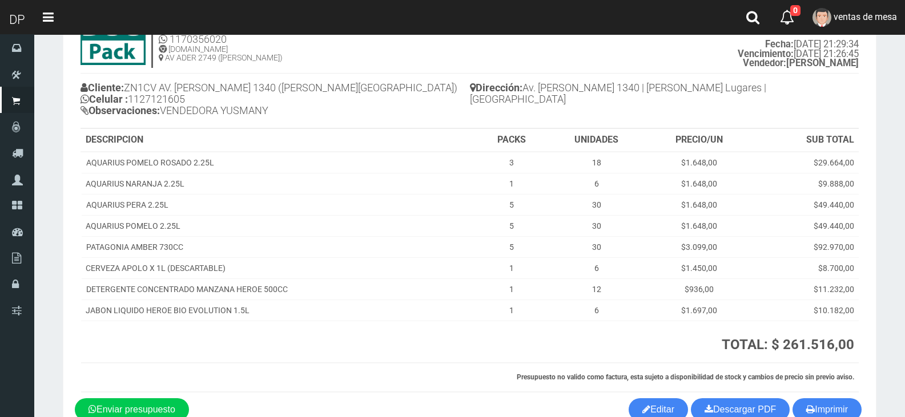
scroll to position [122, 0]
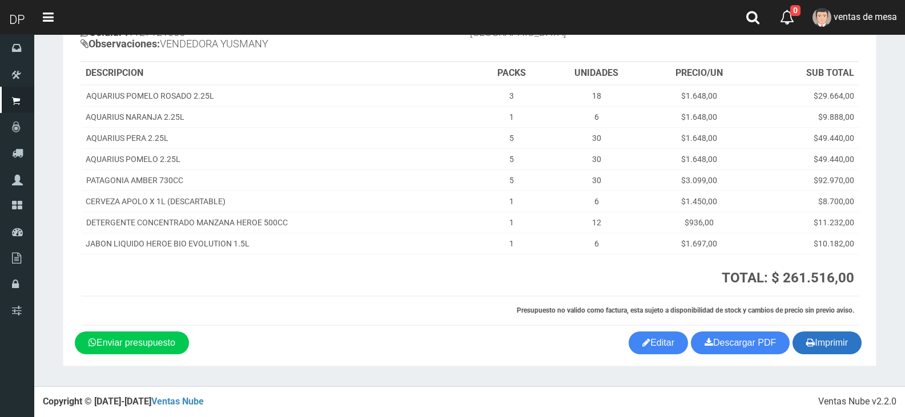
click at [819, 343] on button "Imprimir" at bounding box center [827, 343] width 69 height 23
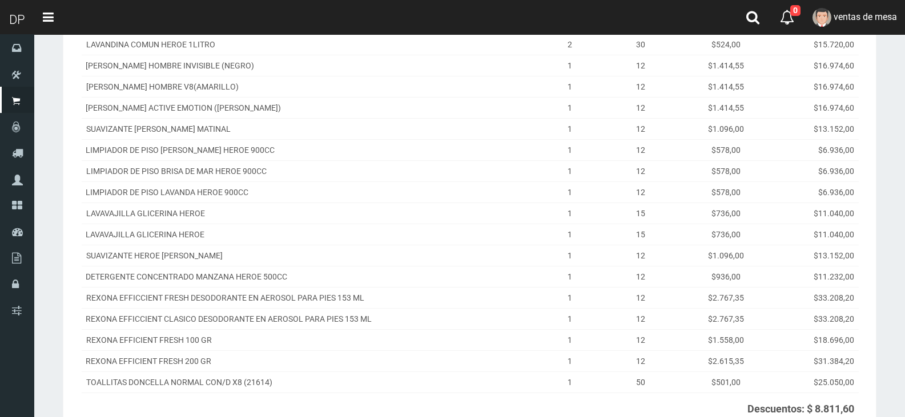
scroll to position [372, 0]
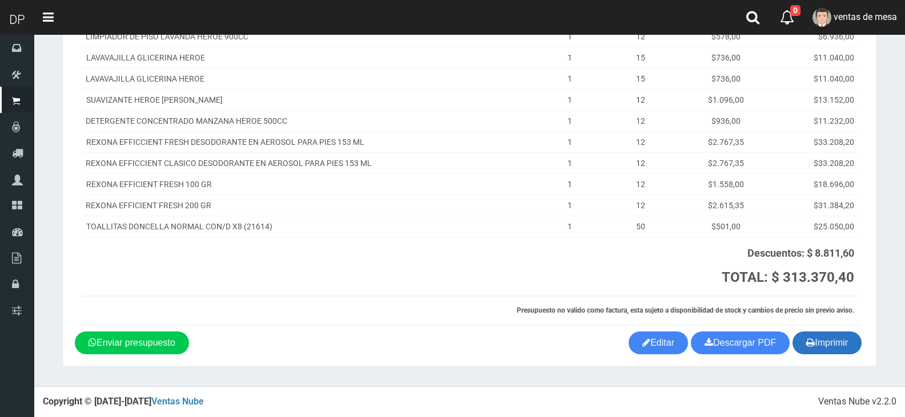
click at [797, 344] on button "Imprimir" at bounding box center [827, 343] width 69 height 23
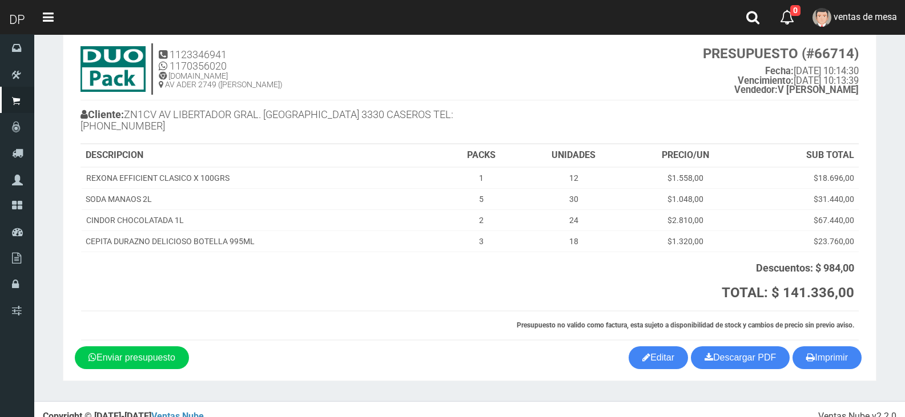
scroll to position [43, 0]
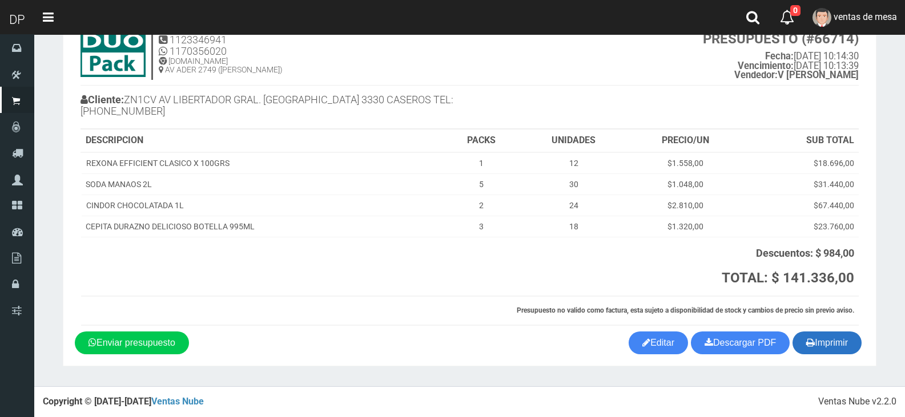
click at [821, 351] on button "Imprimir" at bounding box center [827, 343] width 69 height 23
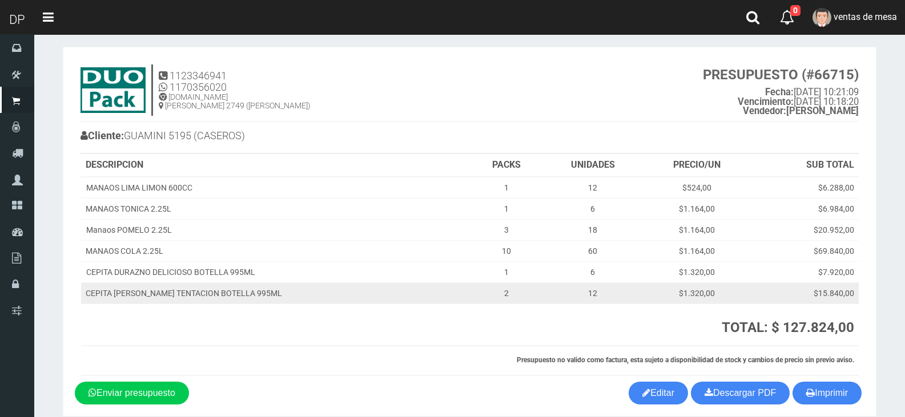
scroll to position [57, 0]
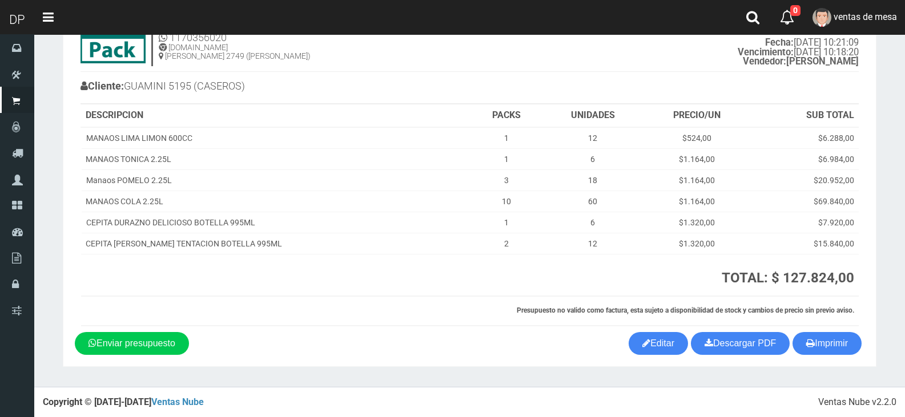
click at [547, 273] on h3 "TOTAL: $ 127.824,00" at bounding box center [700, 278] width 307 height 15
click at [843, 349] on button "Imprimir" at bounding box center [827, 343] width 69 height 23
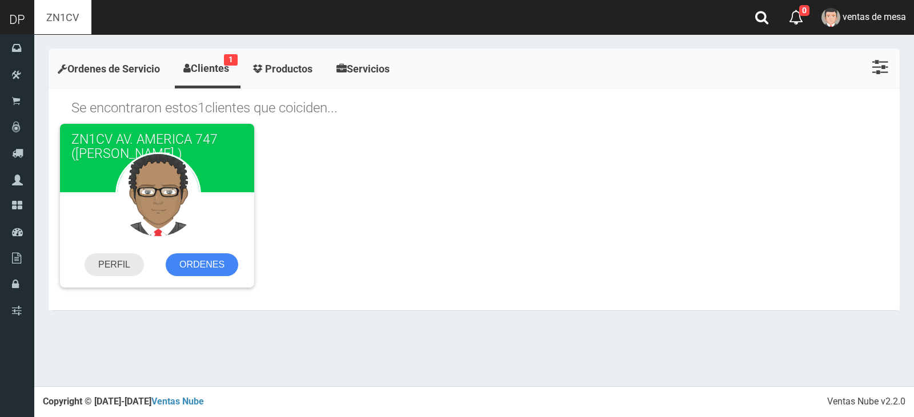
click at [100, 271] on link "PERFIL" at bounding box center [114, 265] width 59 height 23
click at [206, 271] on link "ORDENES" at bounding box center [202, 265] width 73 height 23
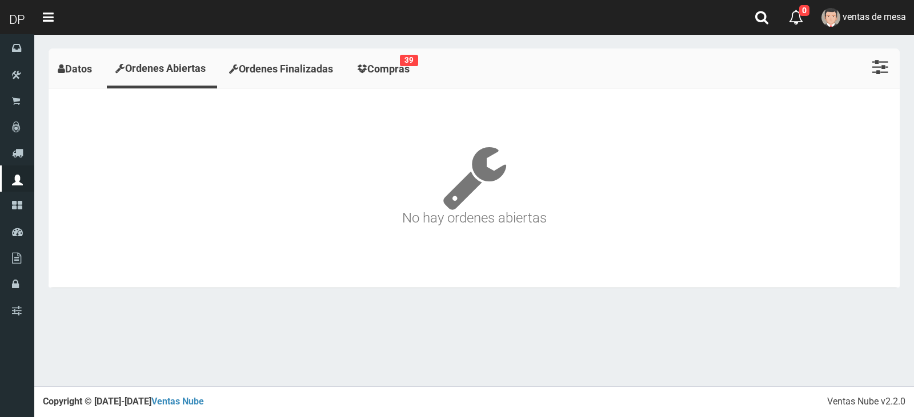
click at [395, 81] on link "Compras 39" at bounding box center [385, 68] width 74 height 35
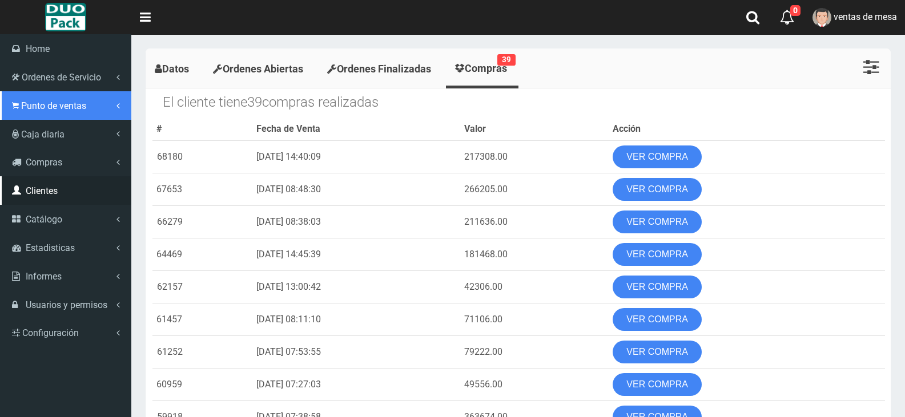
click at [47, 111] on span "Punto de ventas" at bounding box center [53, 105] width 65 height 11
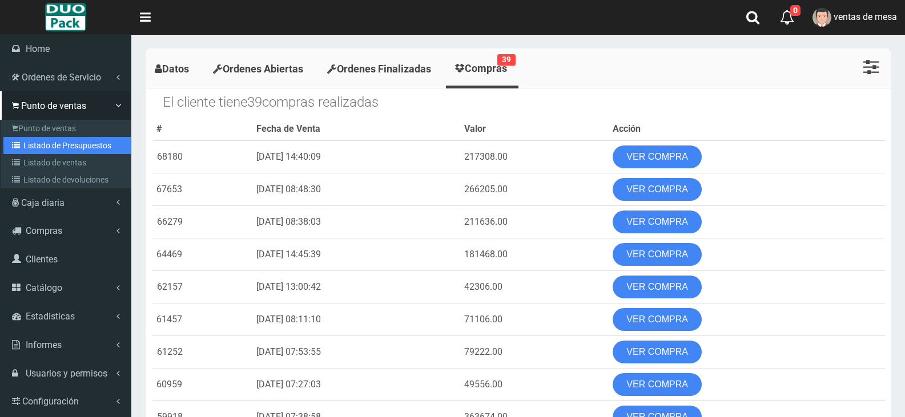
click at [59, 145] on link "Listado de Presupuestos" at bounding box center [66, 145] width 127 height 17
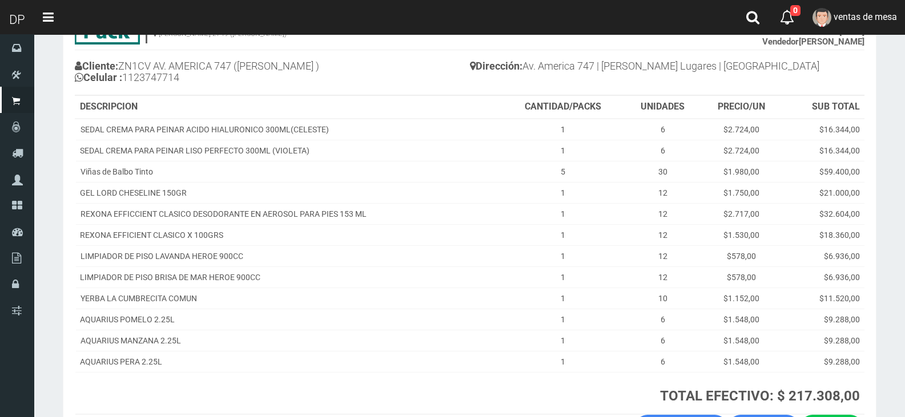
scroll to position [114, 0]
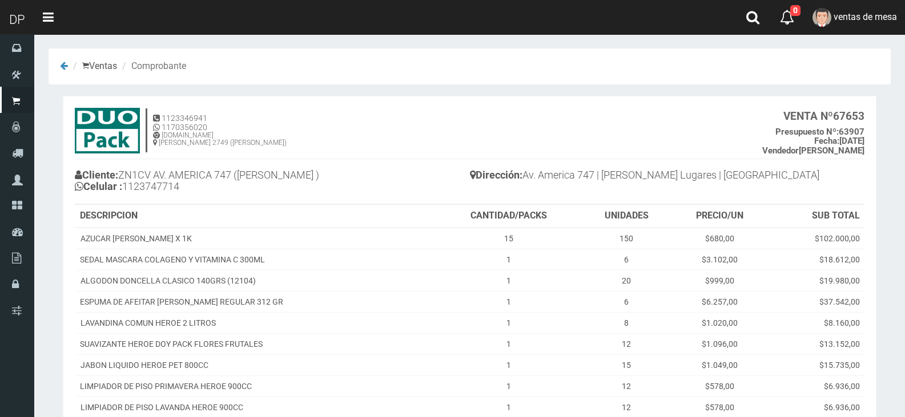
scroll to position [57, 0]
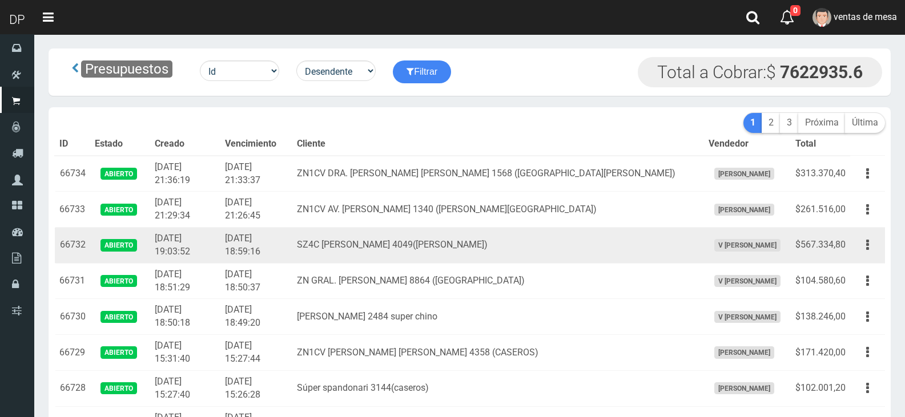
click at [85, 239] on td "66732" at bounding box center [72, 246] width 35 height 36
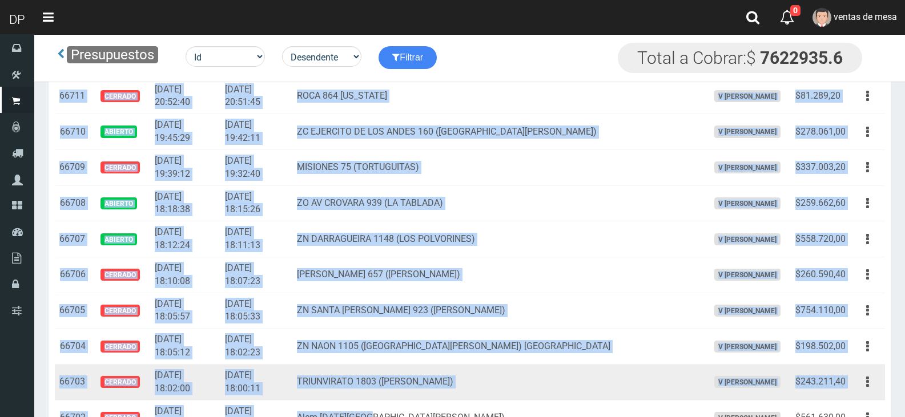
drag, startPoint x: 59, startPoint y: 174, endPoint x: 384, endPoint y: 366, distance: 377.6
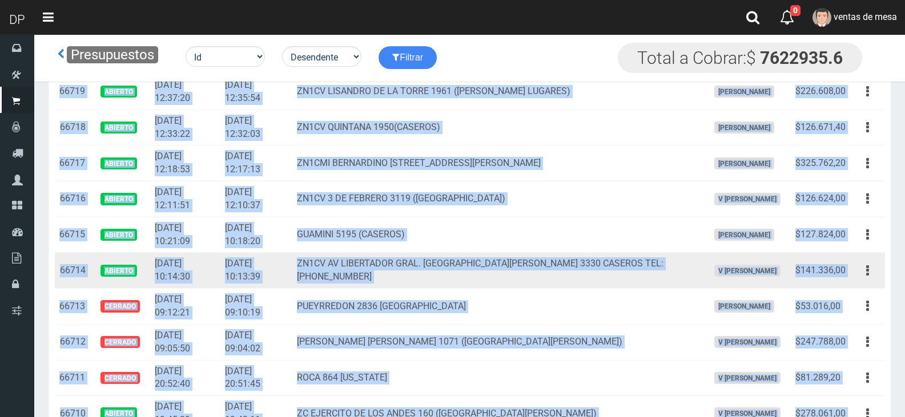
scroll to position [559, 0]
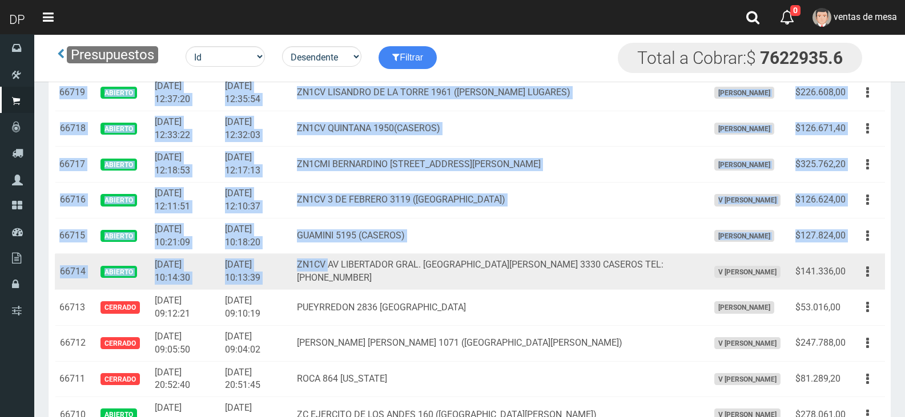
click at [362, 268] on td "ZN1CV AV LIBERTADOR GRAL. [GEOGRAPHIC_DATA][PERSON_NAME] 3330 CASEROS TEL:[PHON…" at bounding box center [497, 272] width 411 height 36
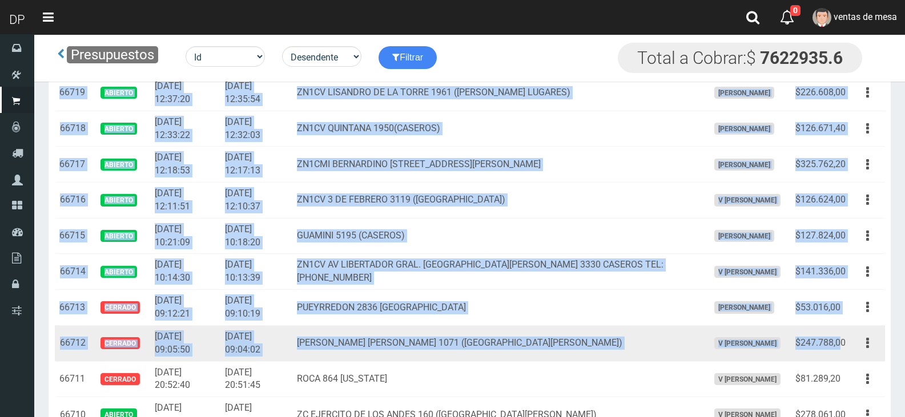
click at [842, 342] on td "$247.788,00" at bounding box center [820, 343] width 59 height 36
click at [845, 341] on td "$247.788,00" at bounding box center [820, 343] width 59 height 36
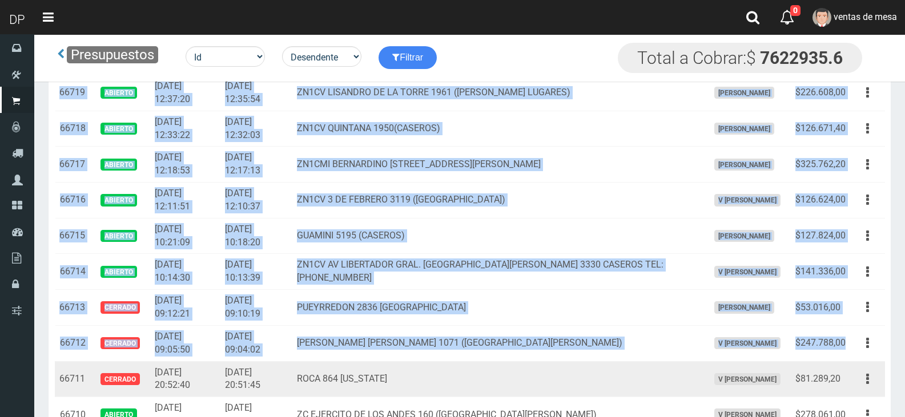
copy tbody "70981 Loremip 6856-19-57 32:78:18 6497-58-97 56:72:88 DO5SI AME. CONSEC ADIPIS …"
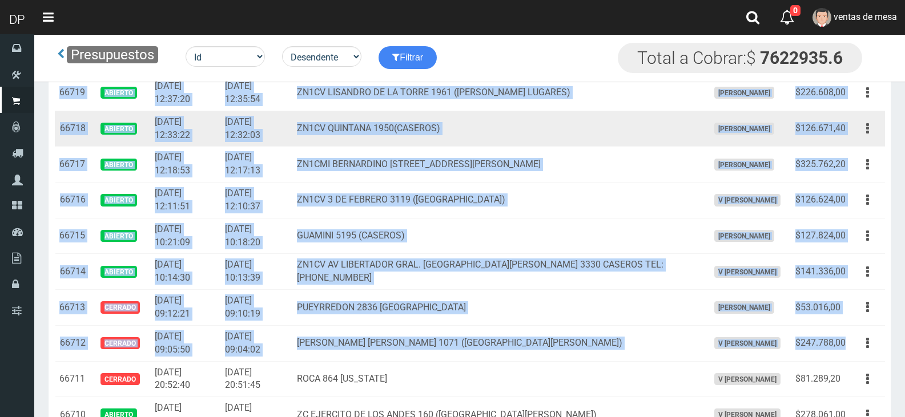
click at [193, 116] on td "[DATE] 12:33:22" at bounding box center [185, 129] width 70 height 36
